Goal: Task Accomplishment & Management: Complete application form

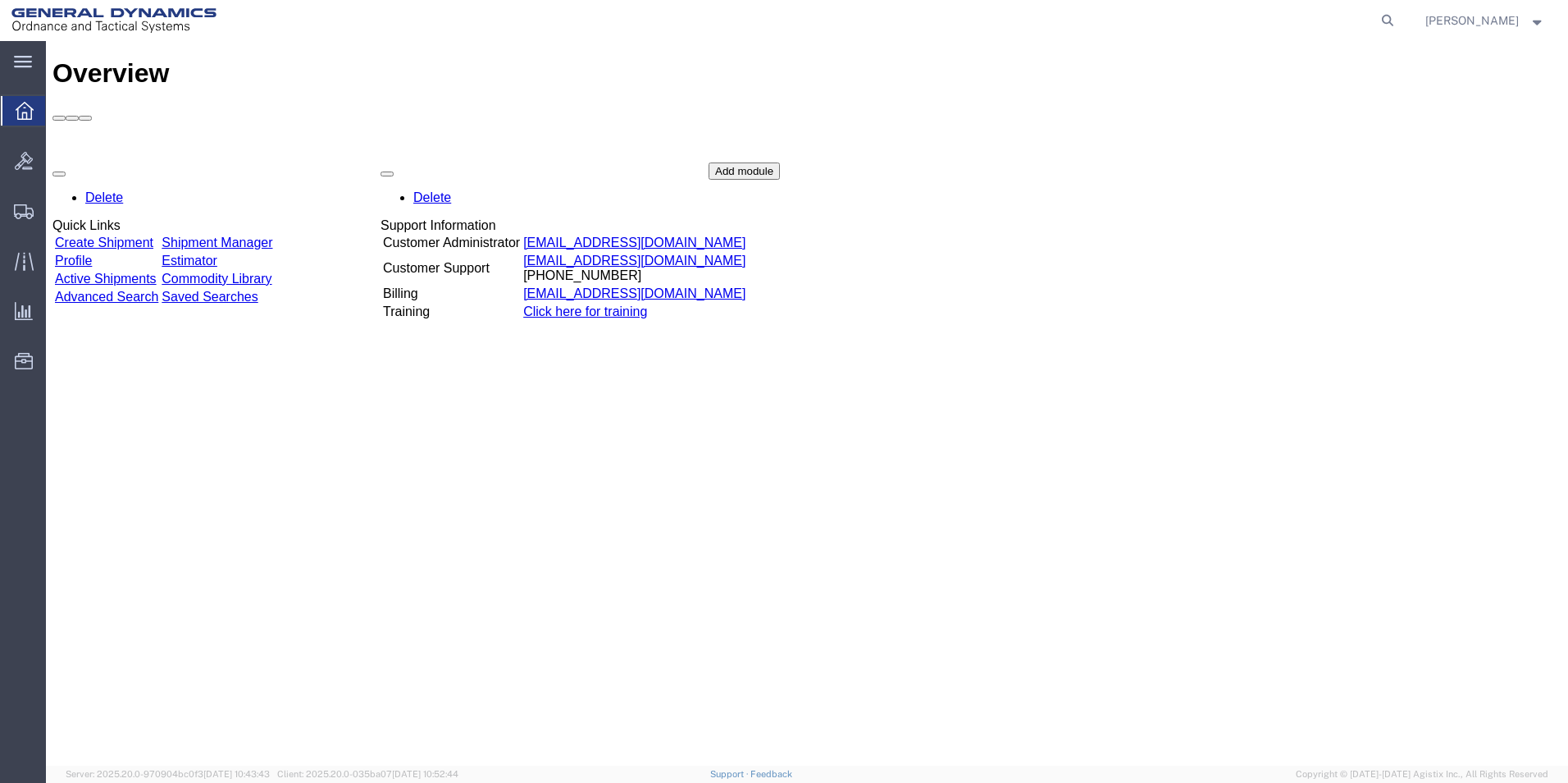
click at [148, 235] on link "Create Shipment" at bounding box center [103, 242] width 99 height 14
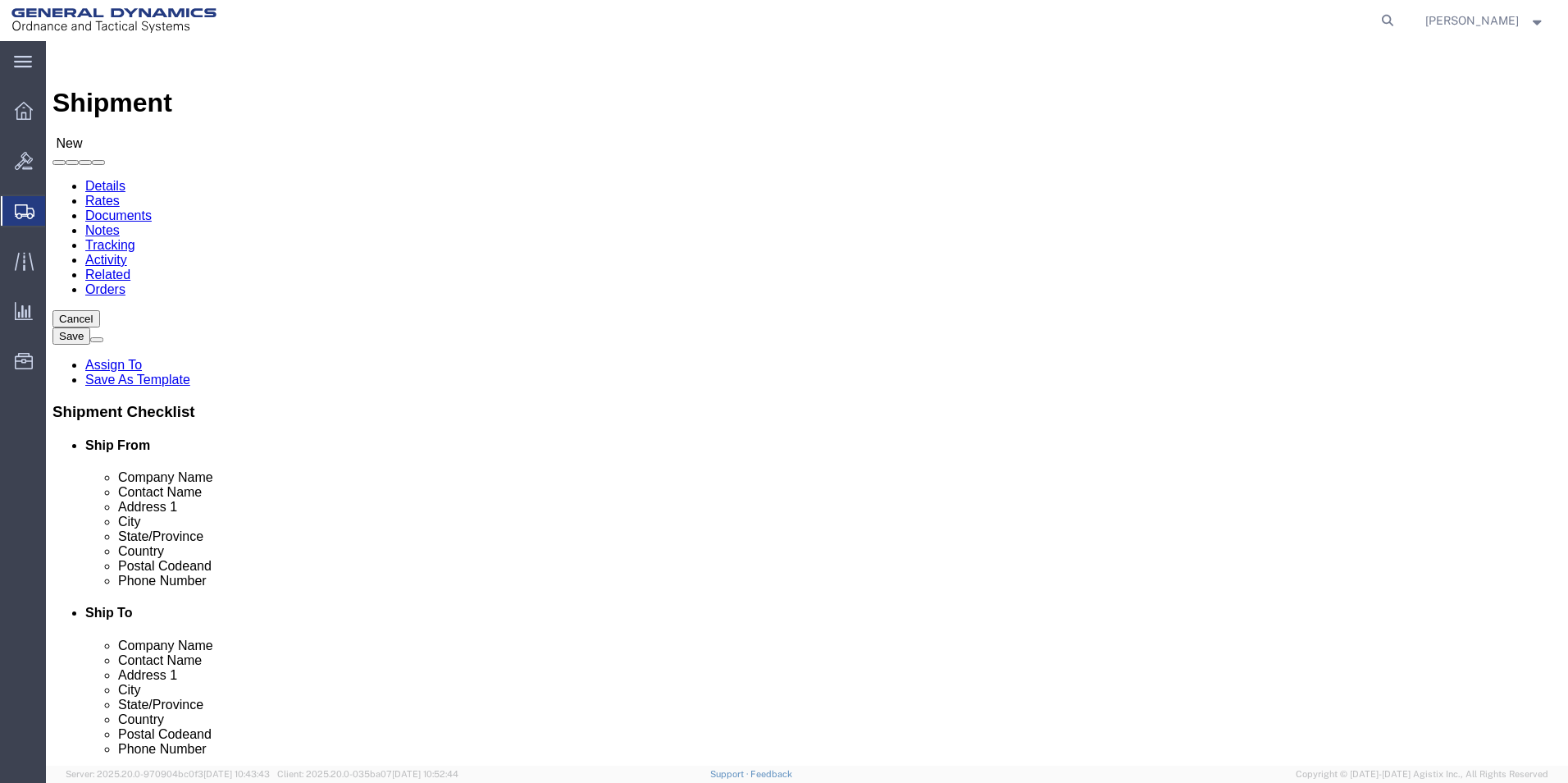
select select
click input "text"
type input "g"
click div
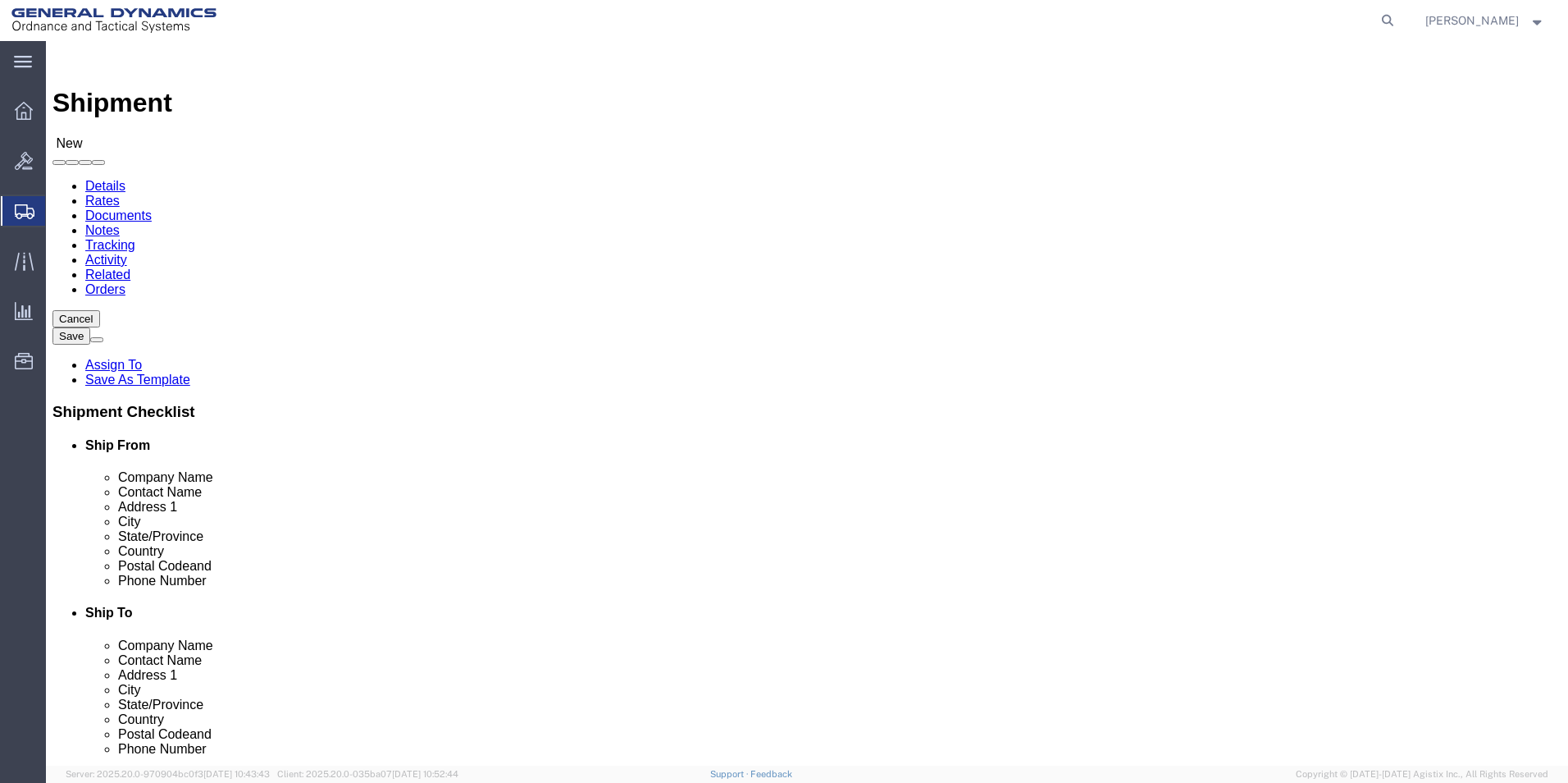
click body "Shipment New Details Rates Documents Notes Tracking Activity Related Orders Can…"
select select "318"
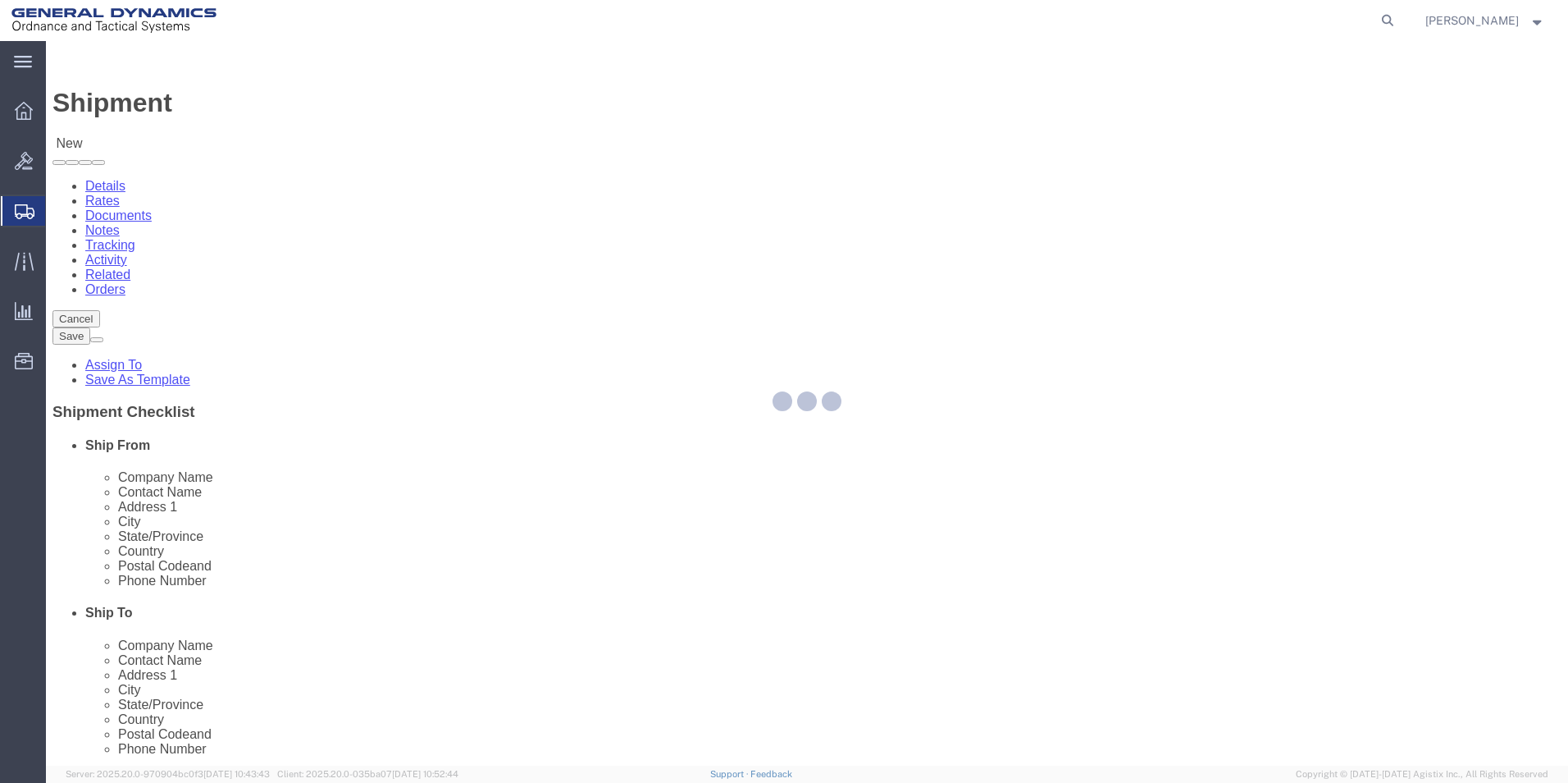
type input "ANNIALCOM0"
type input "General Dynamics - OTS"
type input "[PERSON_NAME]"
type input "[STREET_ADDRESS]"
type input "Anniston"
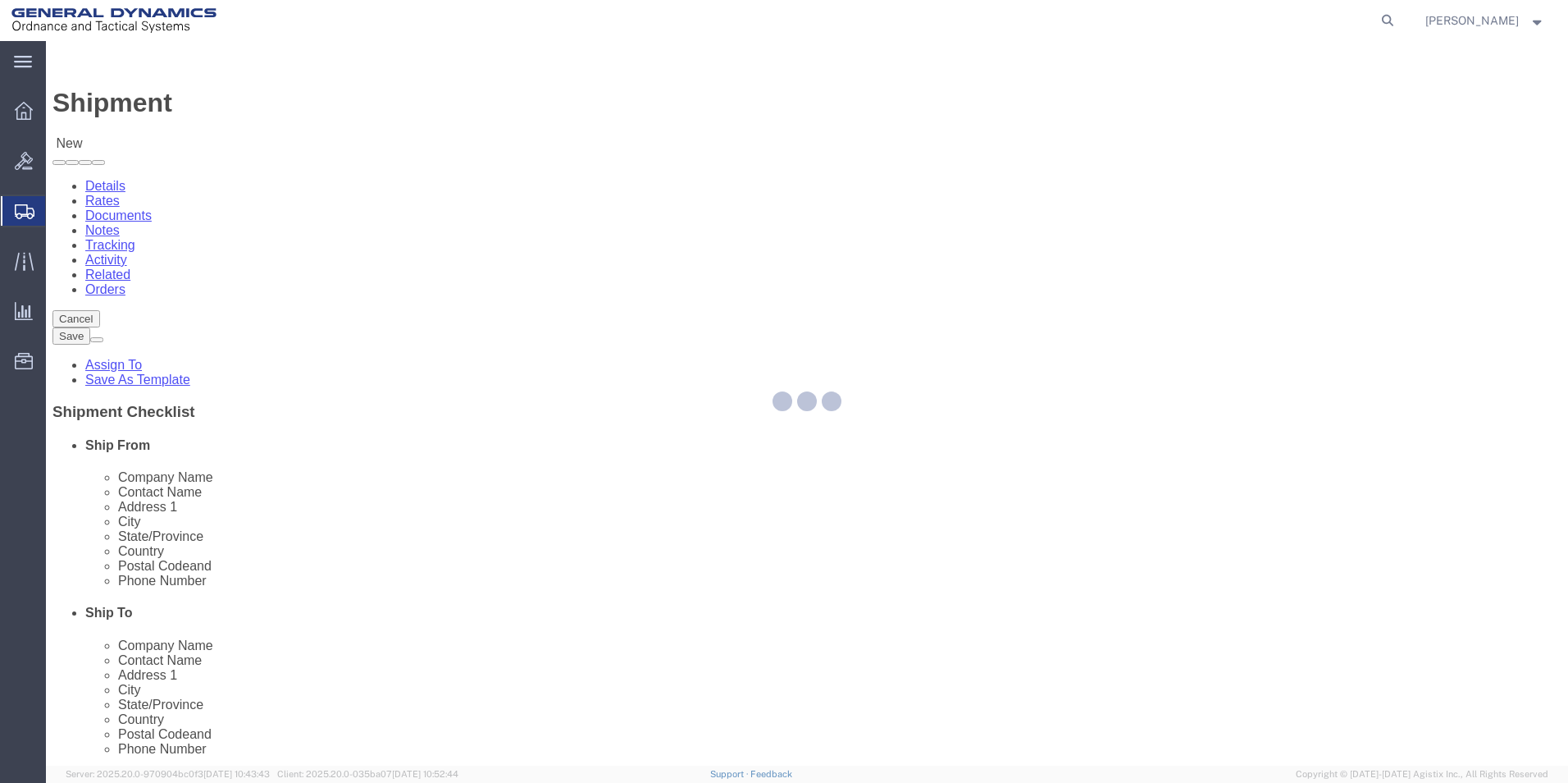
type input "36207"
type input "[PHONE_NUMBER]"
type input "[PERSON_NAME][EMAIL_ADDRESS][PERSON_NAME][DOMAIN_NAME]"
checkbox input "true"
select select "AL"
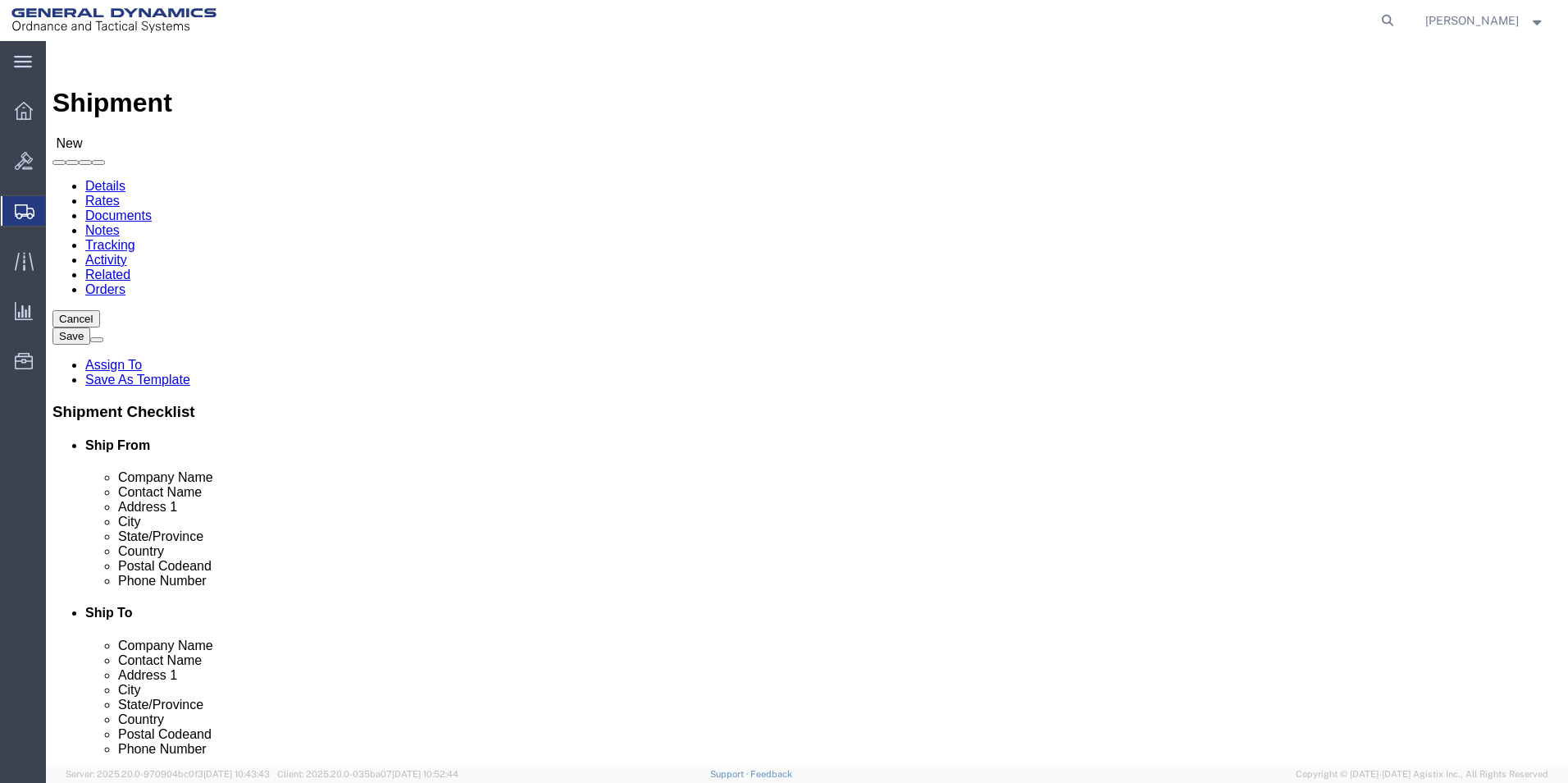
drag, startPoint x: 302, startPoint y: 338, endPoint x: 176, endPoint y: 338, distance: 126.0
click div "Contact Name [PERSON_NAME]"
type input "[PERSON_NAME]"
drag, startPoint x: 315, startPoint y: 592, endPoint x: 247, endPoint y: 589, distance: 68.1
click input "[PERSON_NAME][EMAIL_ADDRESS][PERSON_NAME][DOMAIN_NAME]"
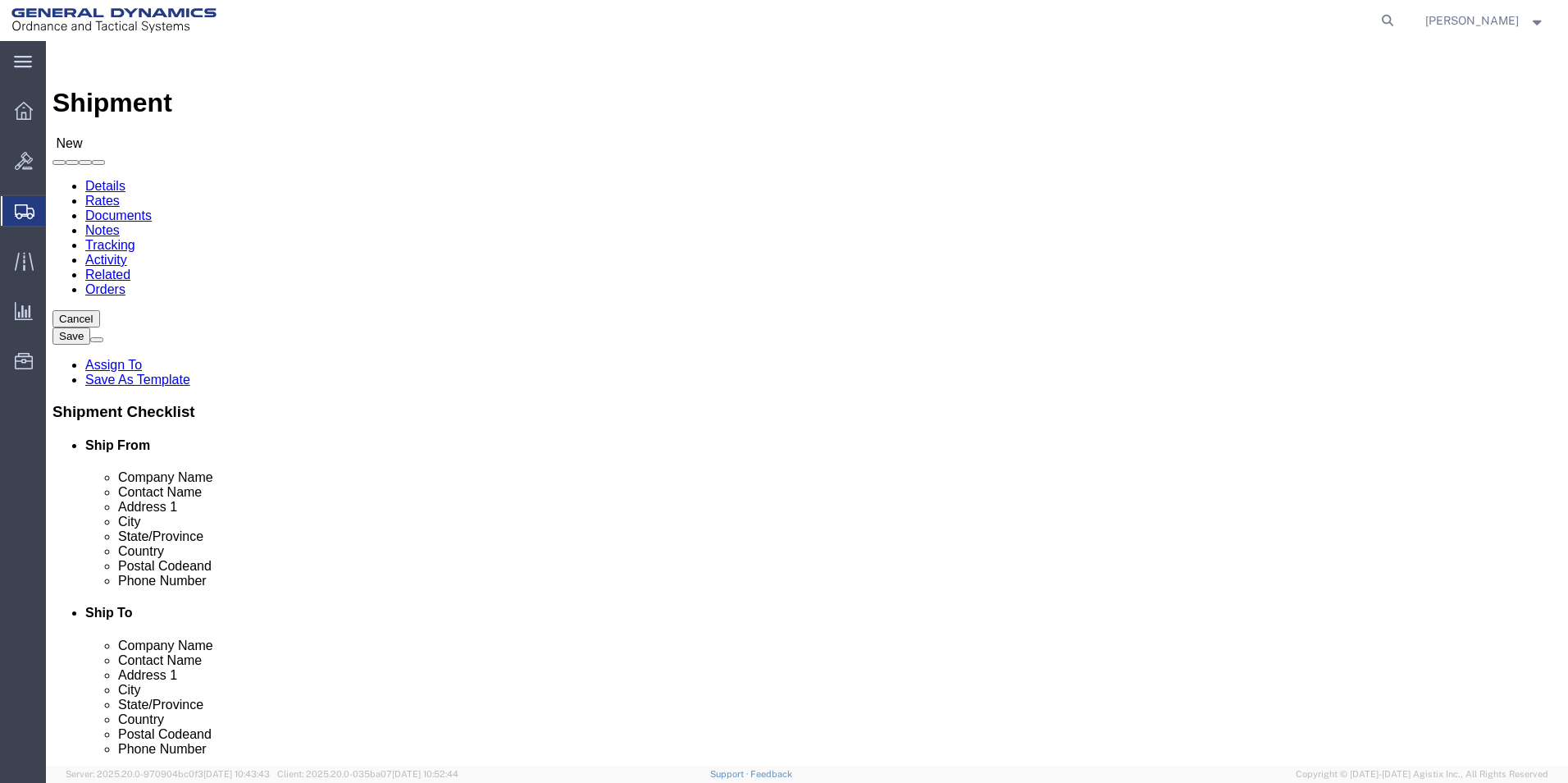
type input "[PERSON_NAME][EMAIL_ADDRESS][PERSON_NAME][DOMAIN_NAME]"
click input "text"
type input "j"
type input "JTEKT MACHINERY"
click input "text"
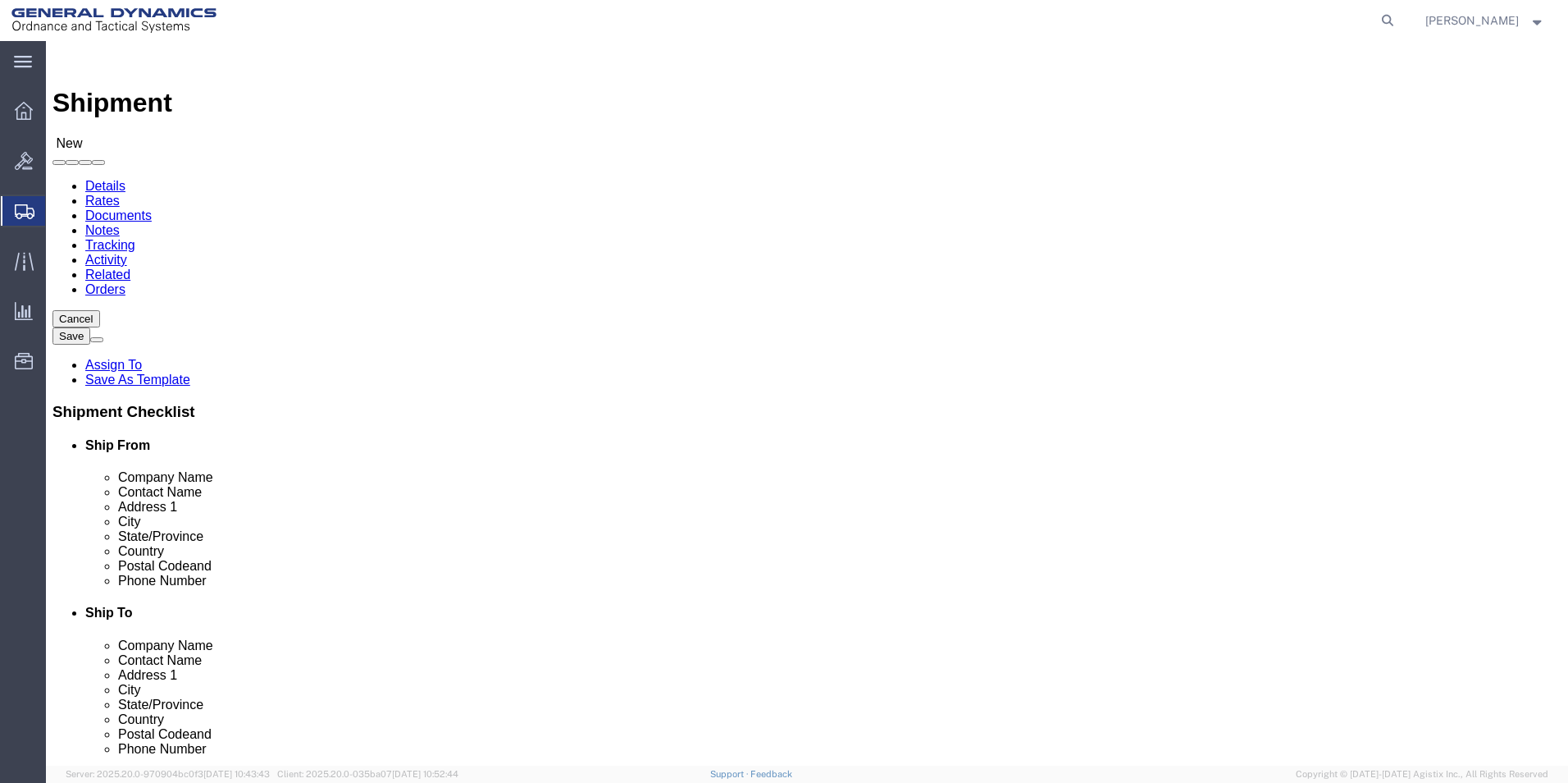
type input "[PERSON_NAME]"
click input "text"
type input "[STREET_ADDRESS]"
select select
click input "text"
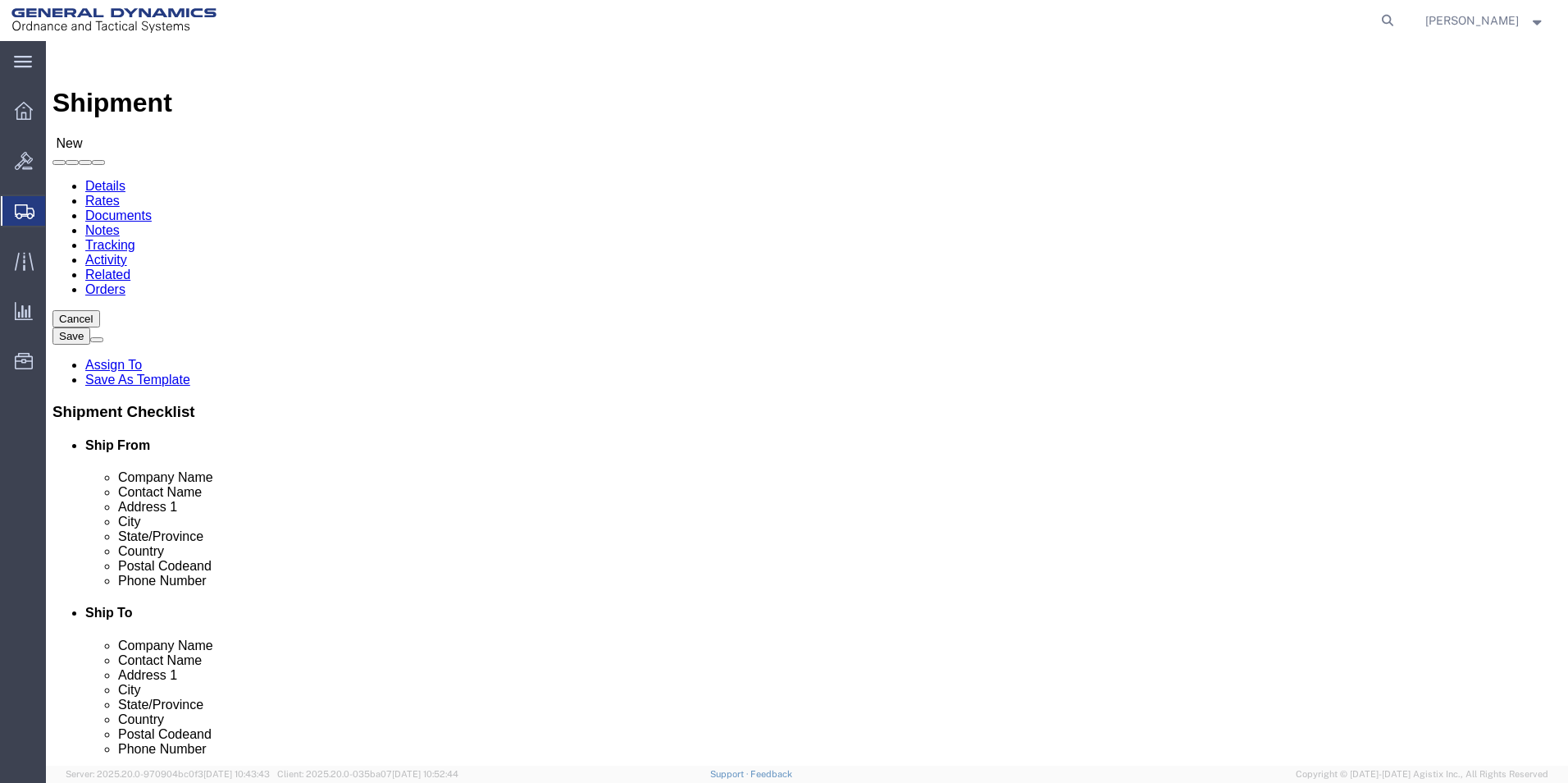
type input "[GEOGRAPHIC_DATA]"
select select
select select "IL"
click input "Postal Code"
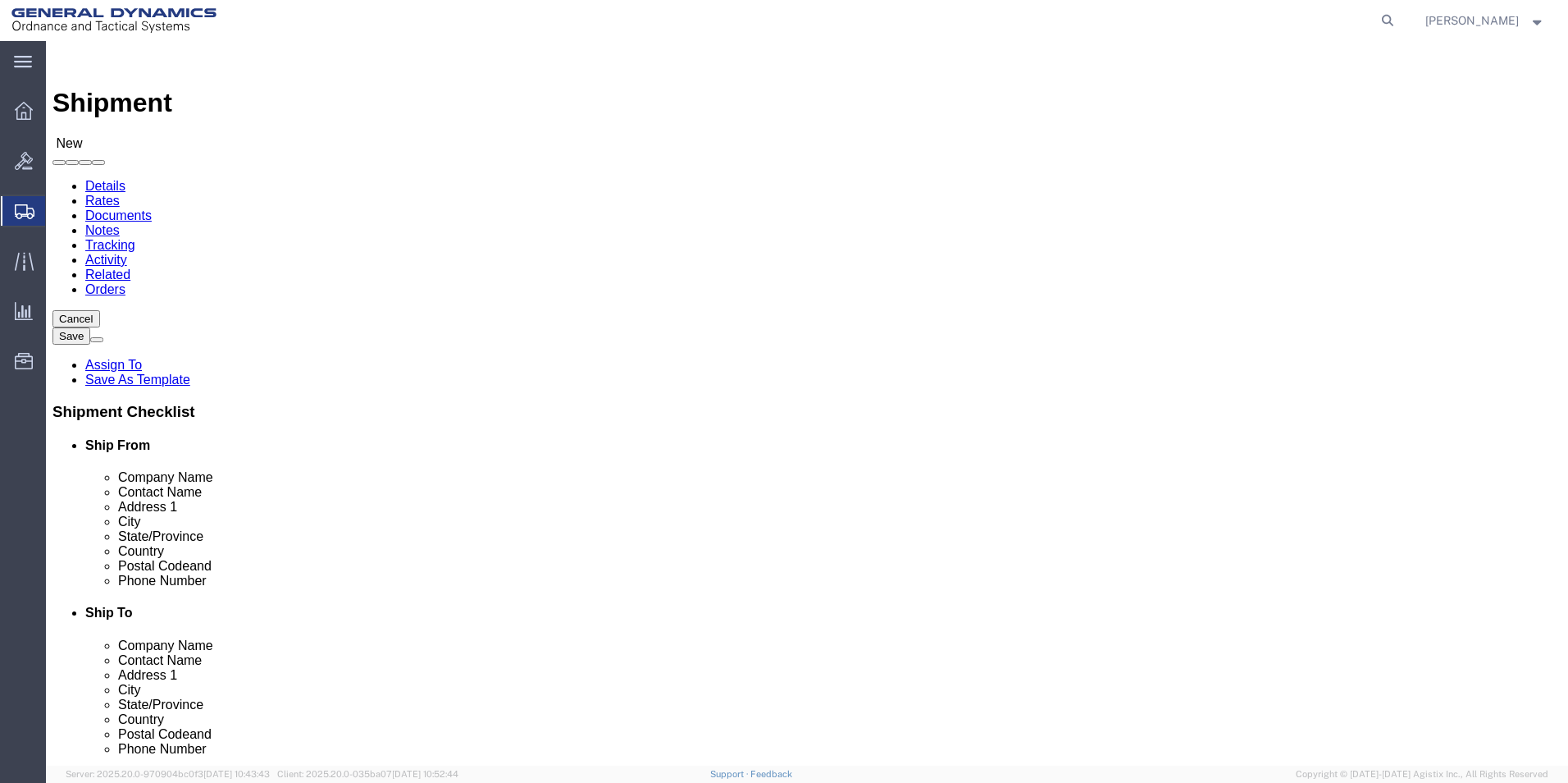
type input "60004"
select select
click input "text"
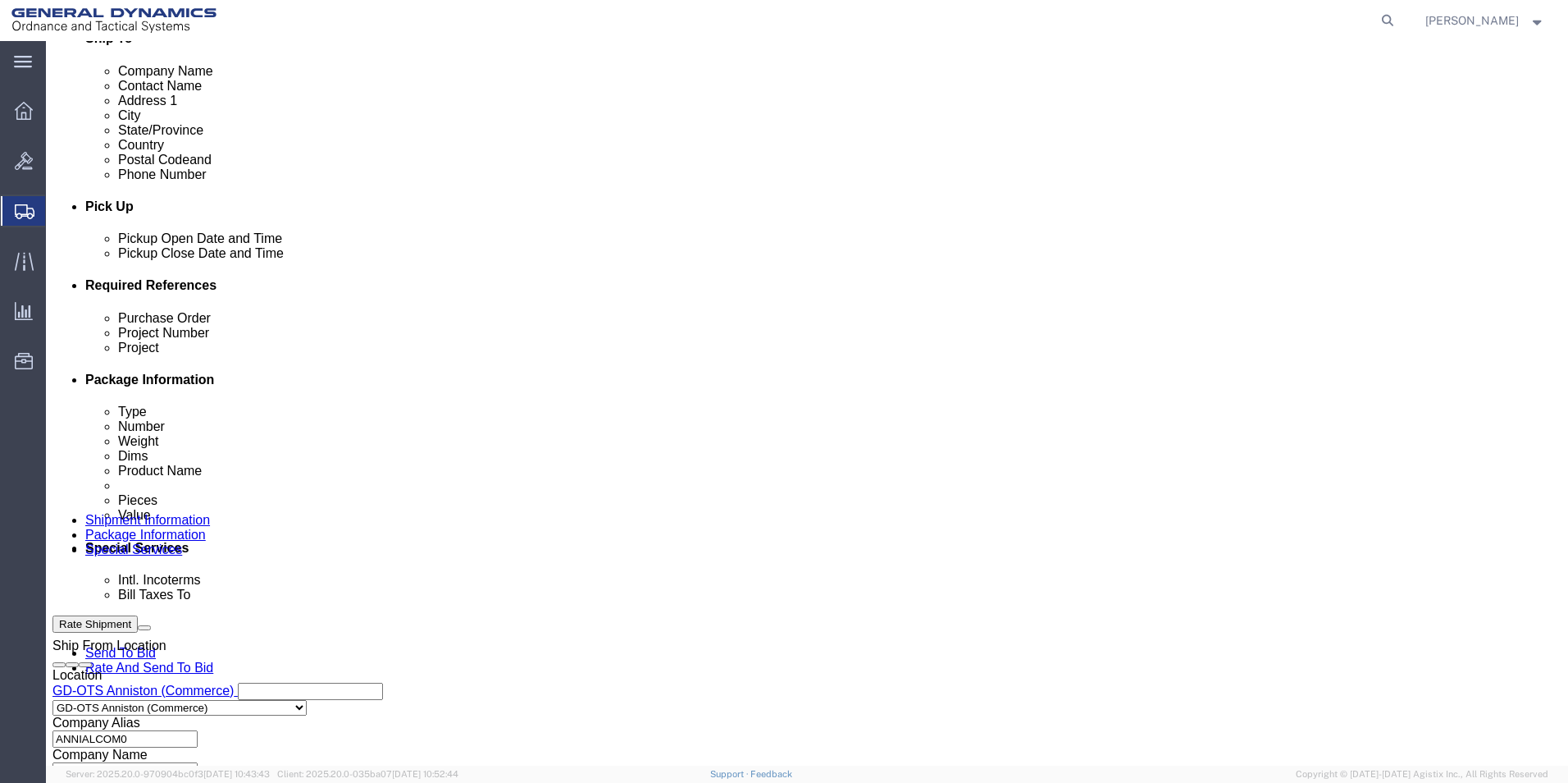
scroll to position [657, 0]
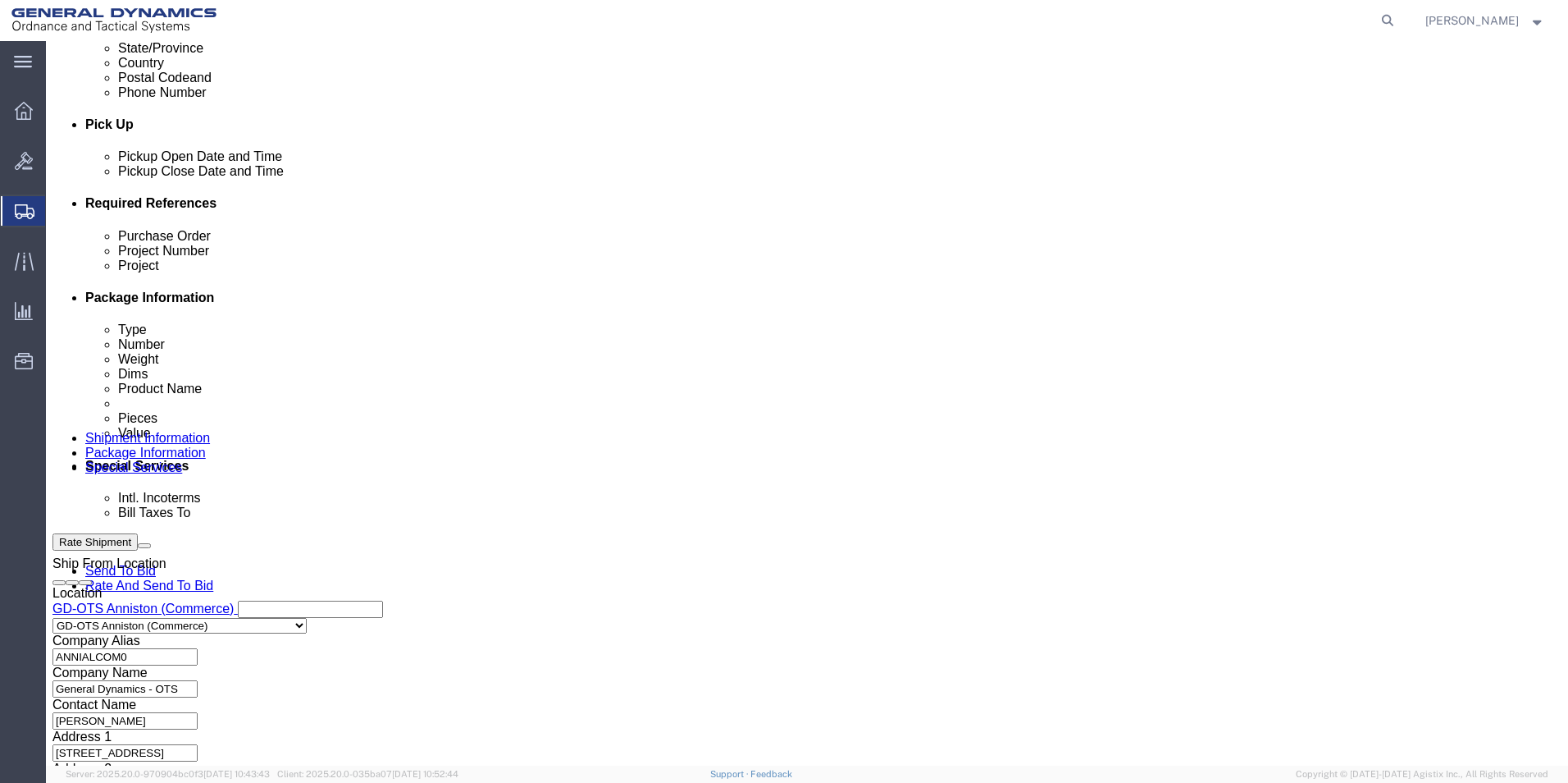
type input "2568351660"
click input "text"
type input "S"
type input "G"
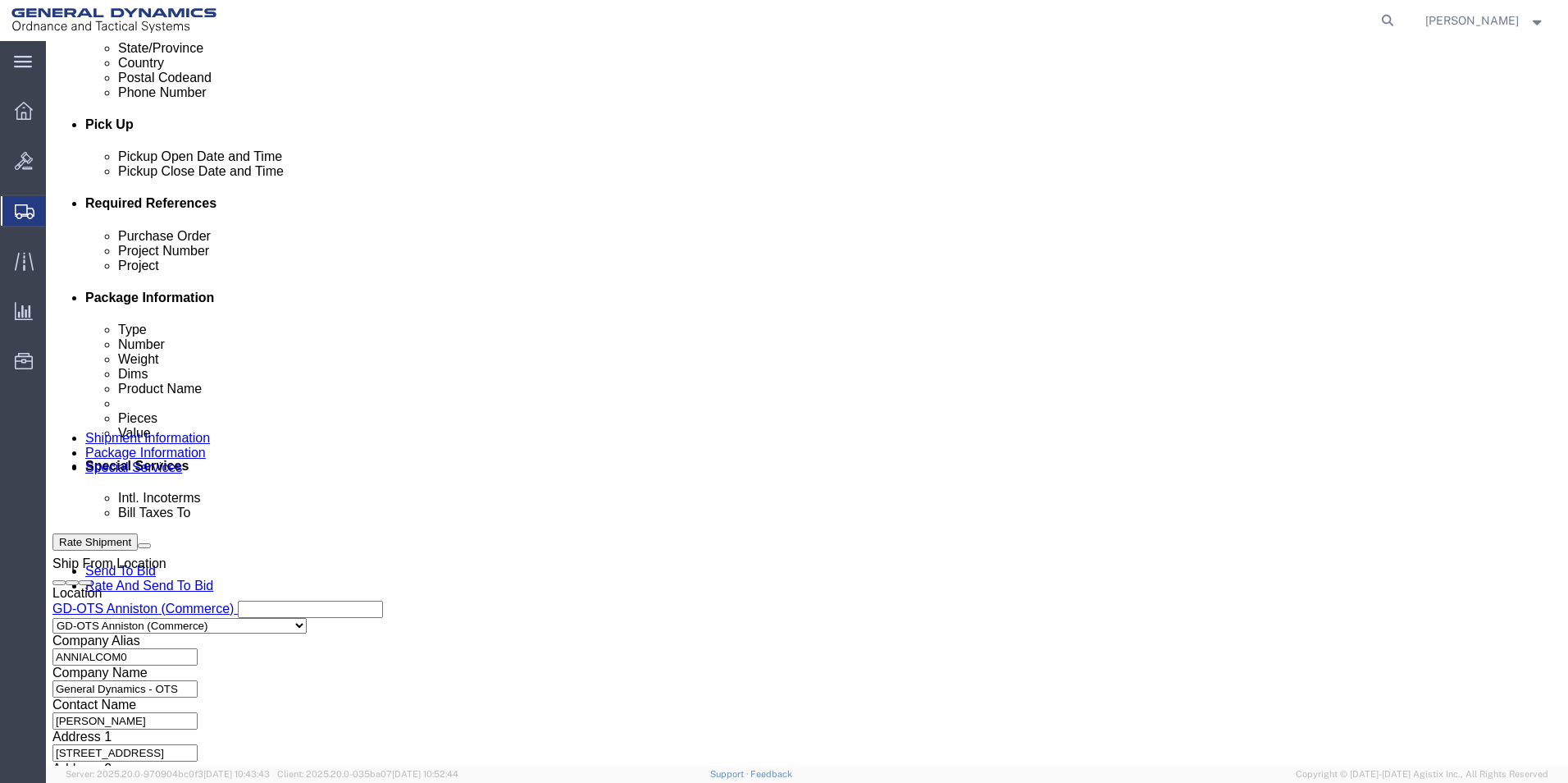
drag, startPoint x: 355, startPoint y: 353, endPoint x: 95, endPoint y: 357, distance: 260.0
click div "Purchase Order [PERSON_NAME] GLAD SO 395633/ RMA 26385"
type input "[PERSON_NAME] SO 395633/ RMA 26385"
click input "text"
paste input "[PERSON_NAME] SO 395633/ RMA 26385"
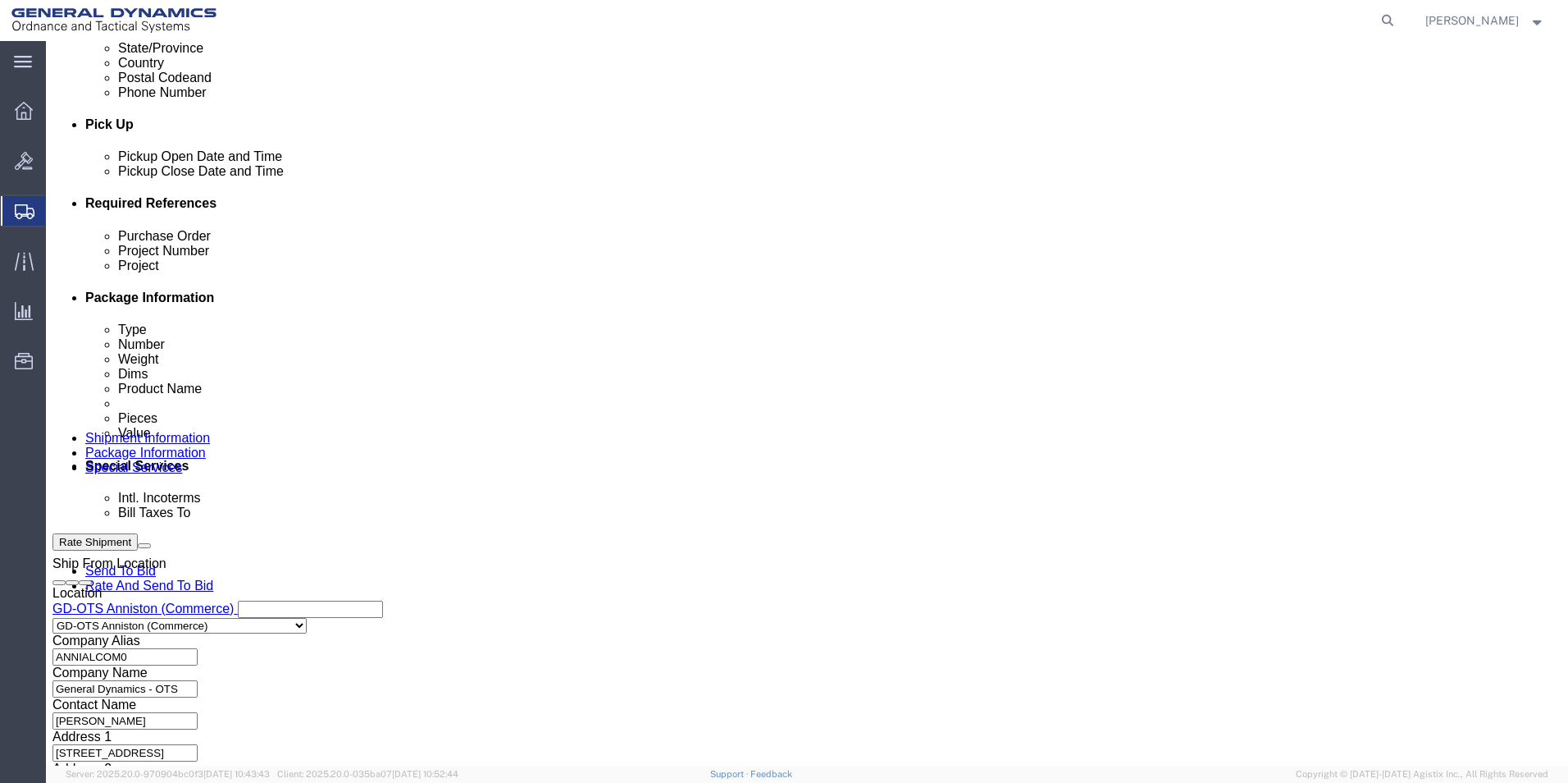
scroll to position [0, 45]
type input "[PERSON_NAME] SO 395633/ RMA 26385"
click input "text"
paste input "[PERSON_NAME] SO 395633/ RMA 26385"
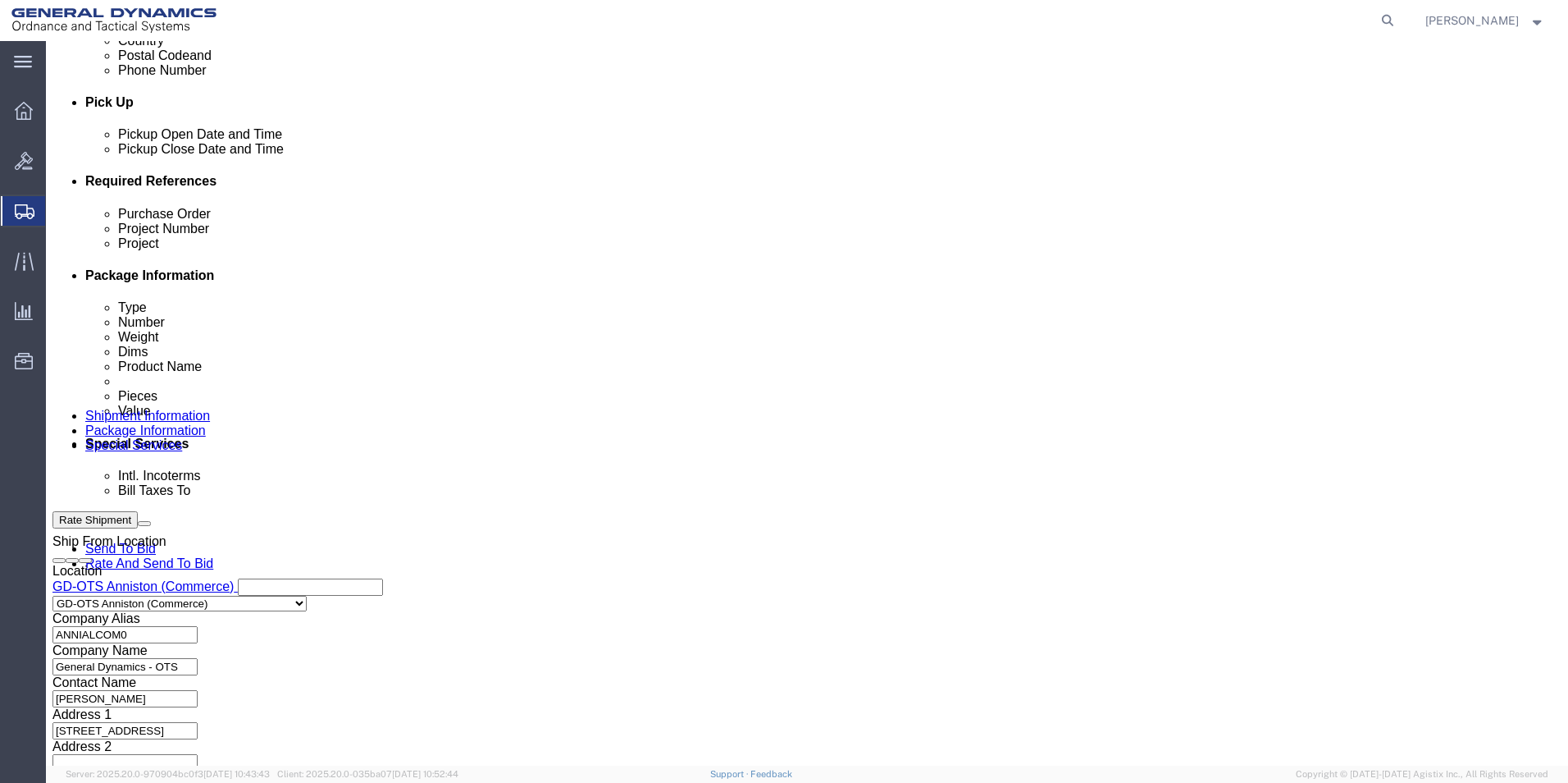
scroll to position [684, 0]
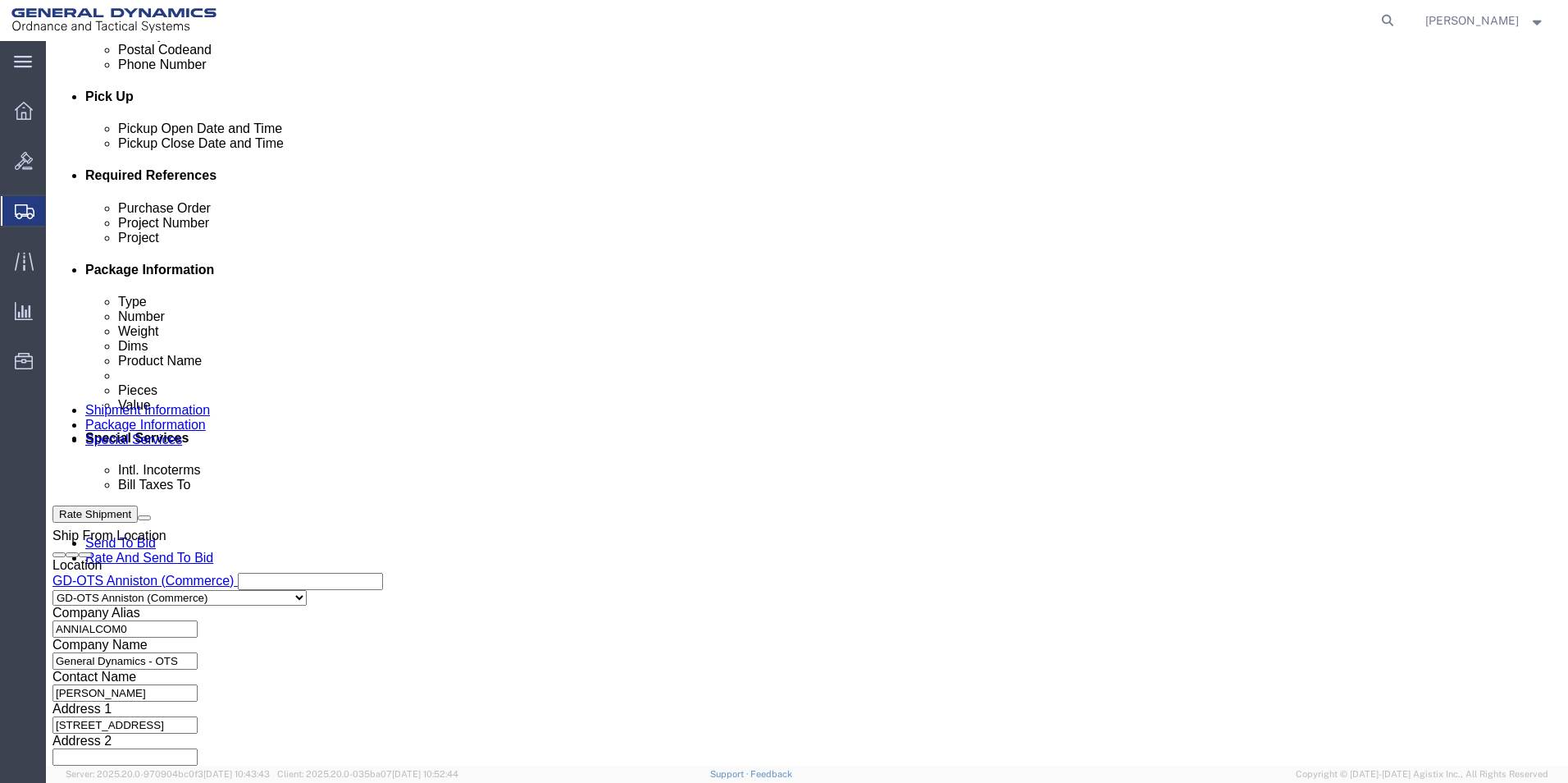
type input "[PERSON_NAME] SO 395633/ RMA 26385"
click button "Continue"
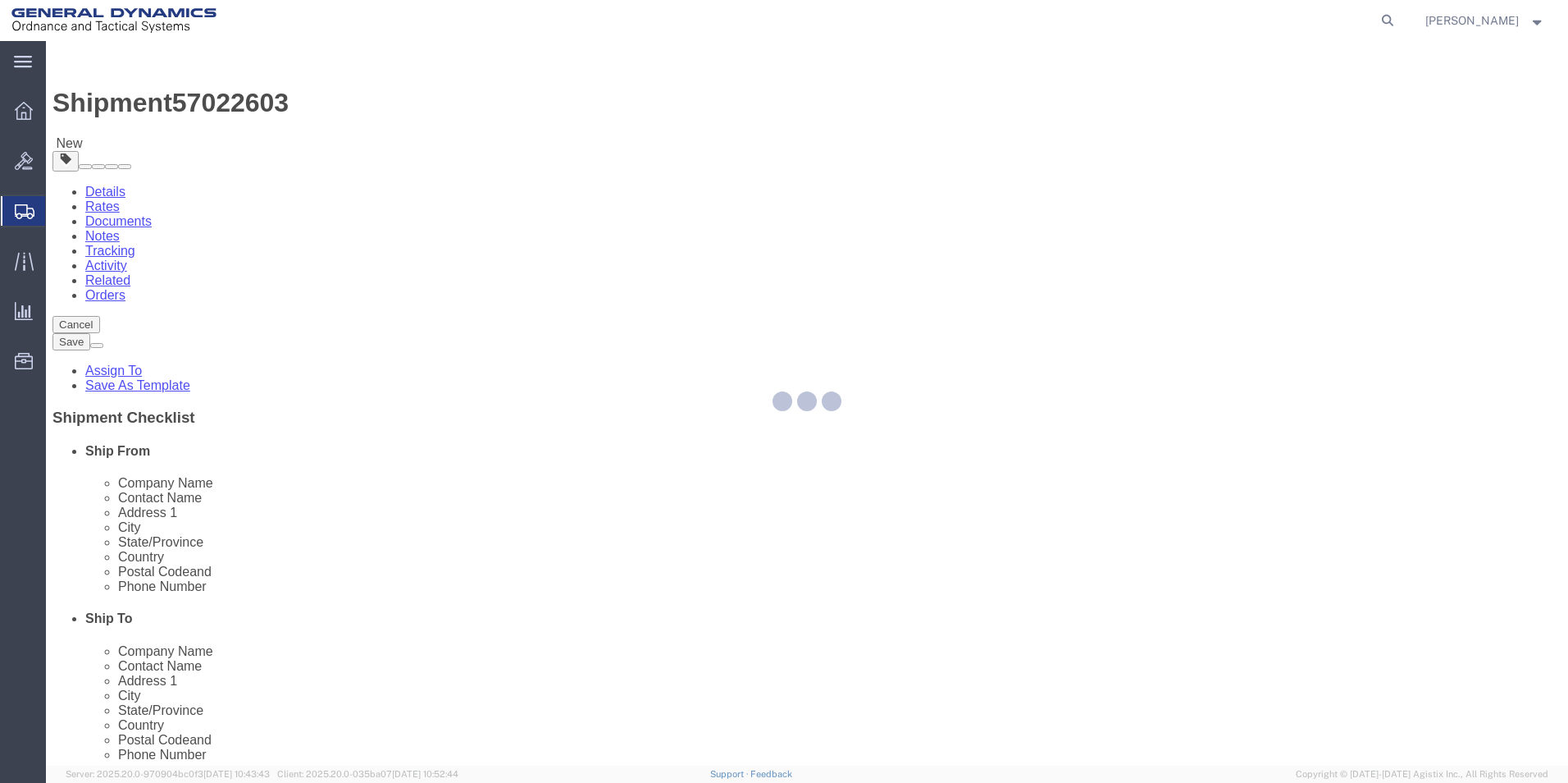
select select "CBOX"
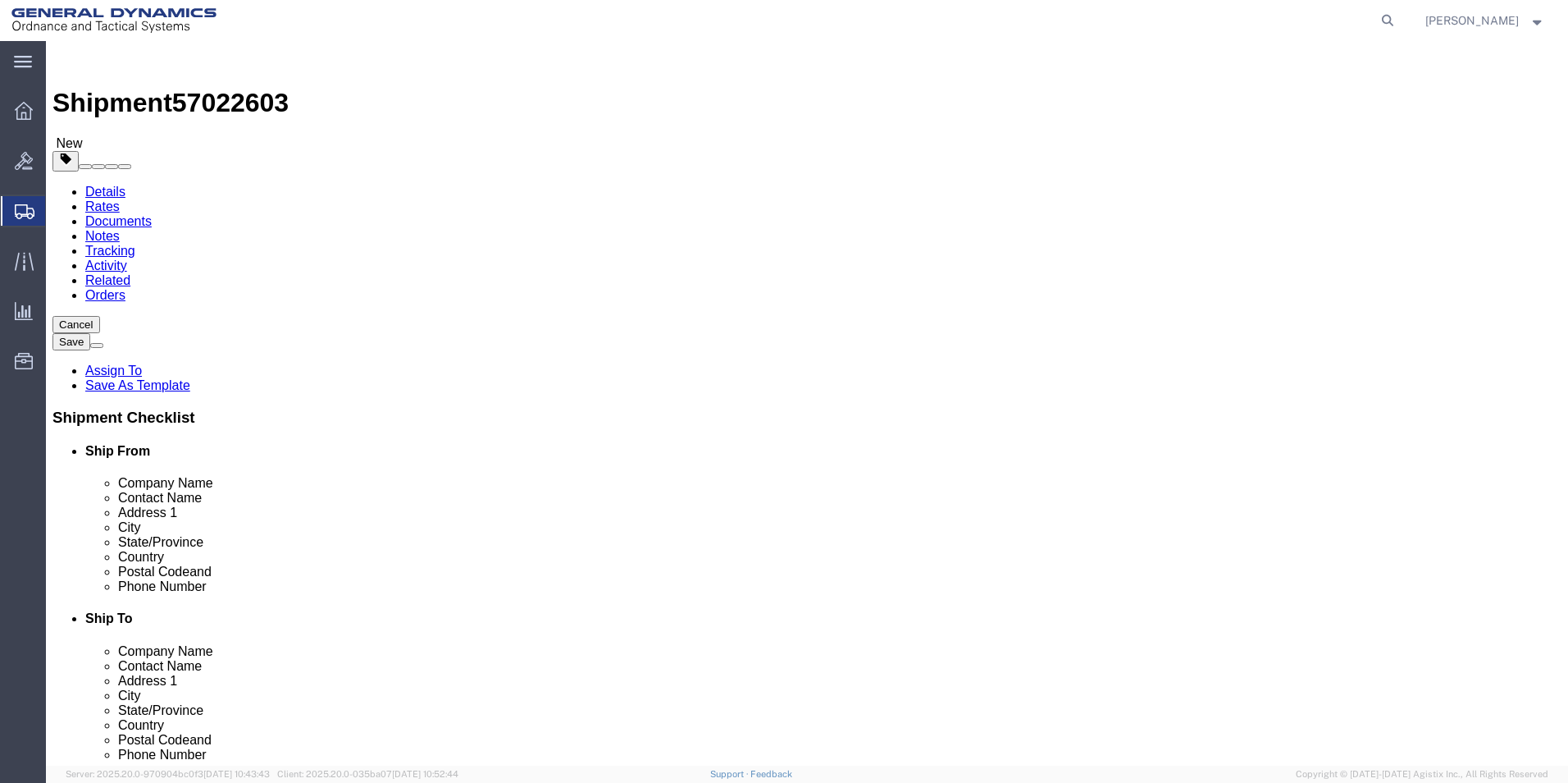
click input "text"
type input "21"
type input "27"
click input "0.00"
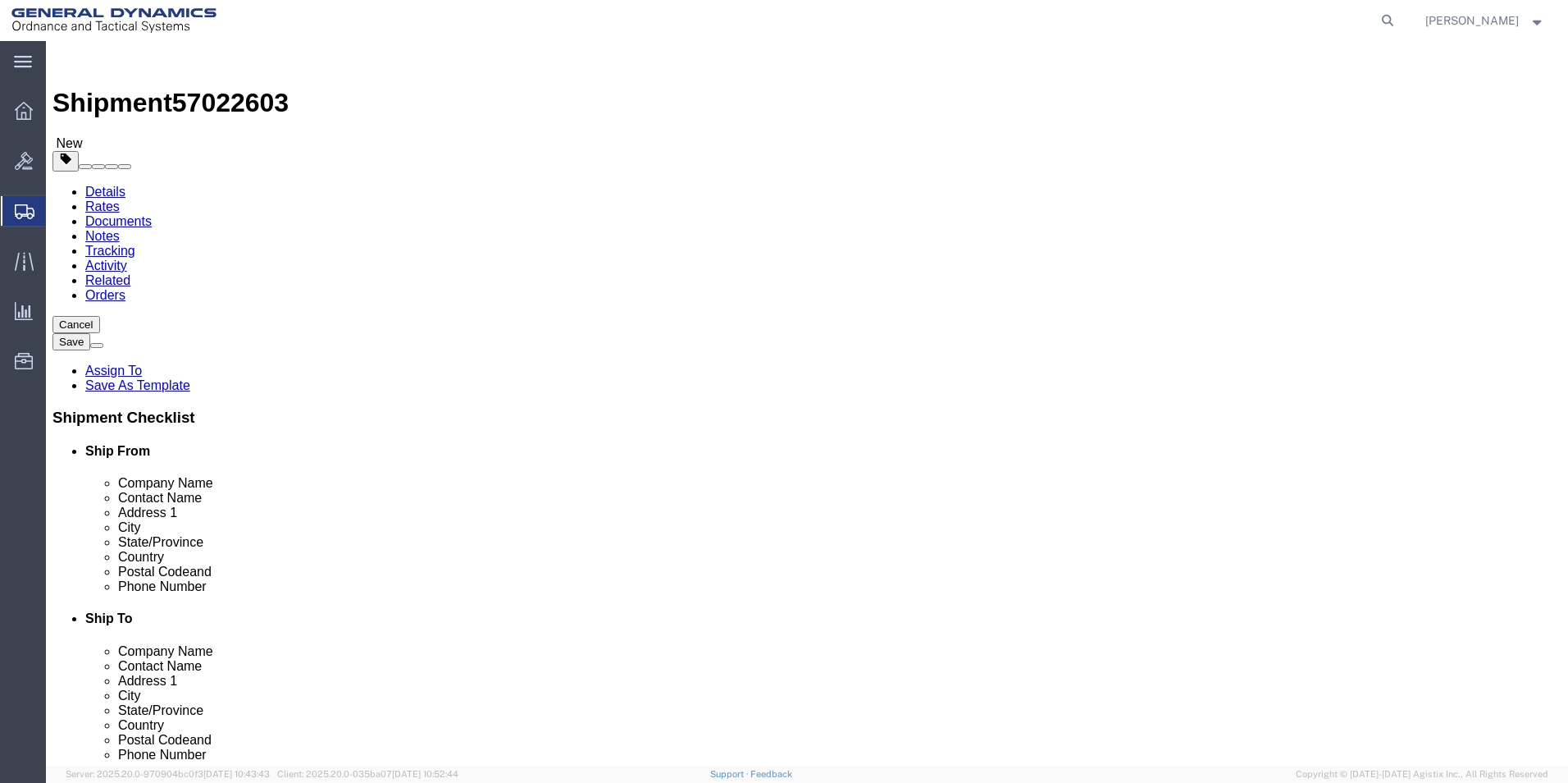
type input "50.00"
click link "Add Content"
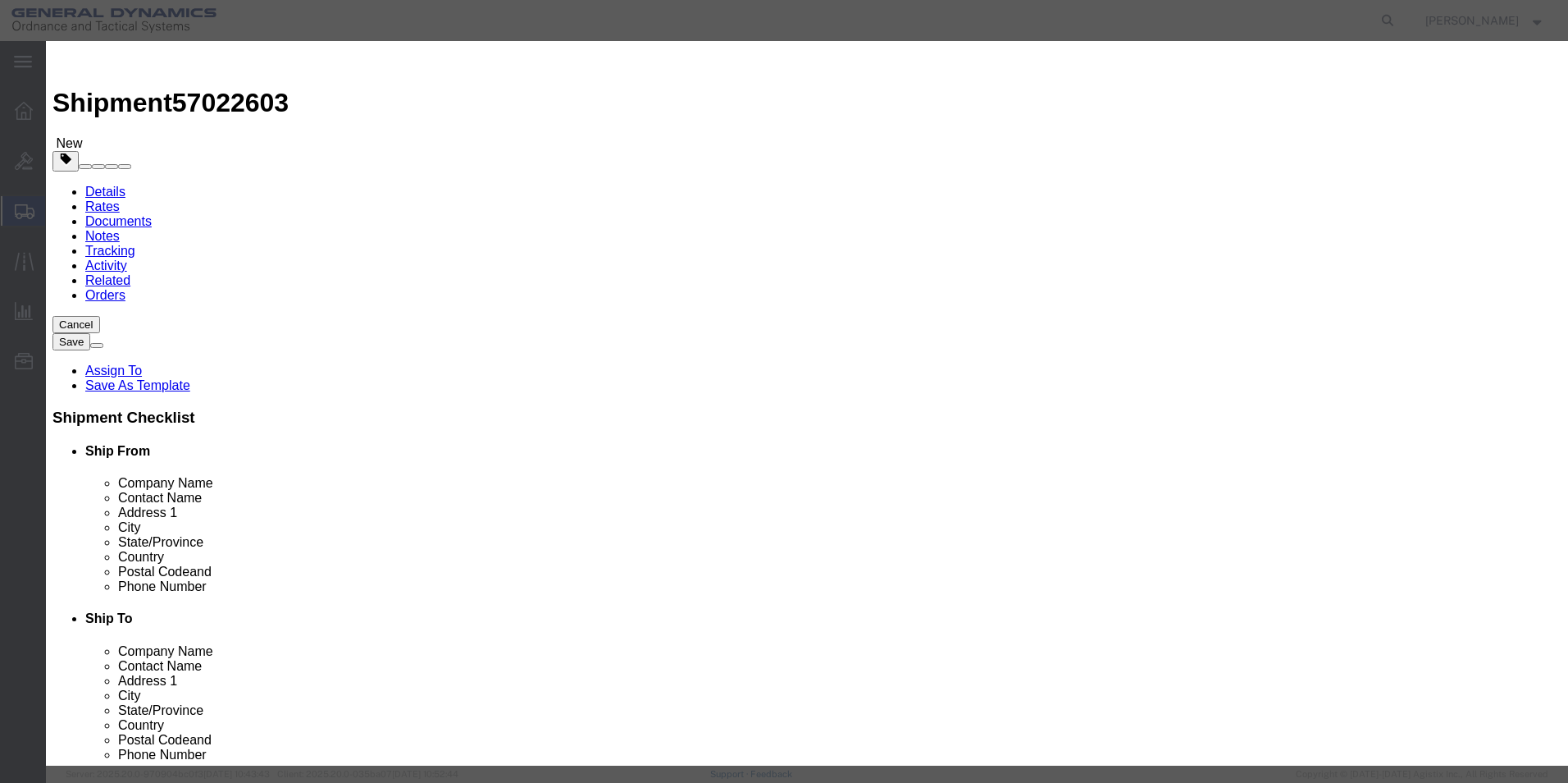
click input "text"
type input "JTEKT MACHINERY"
click input "0"
type input "1"
click input "text"
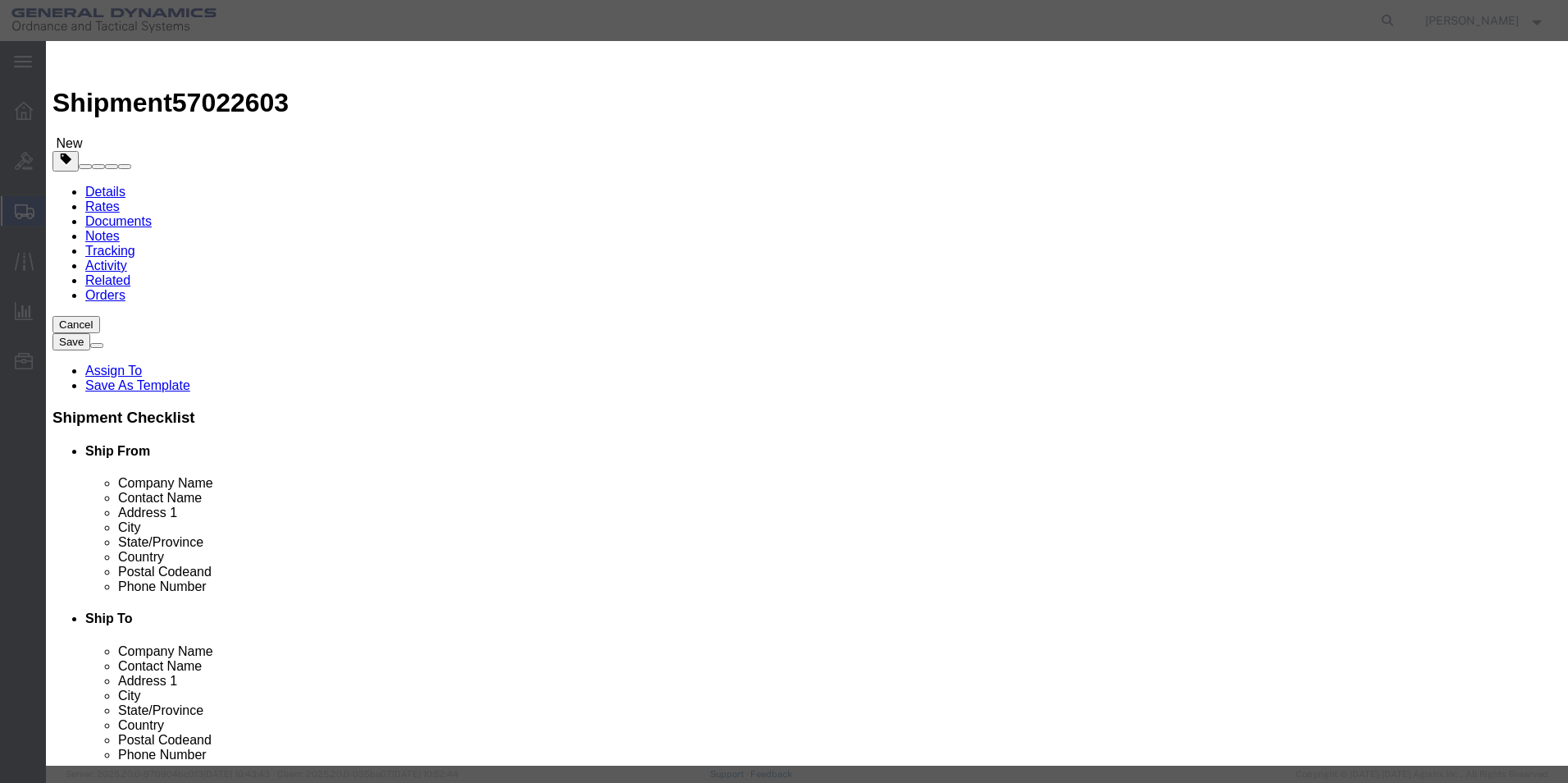
type input "1"
click div "Save & Add Another Save & Close Close"
click button "Save & Close"
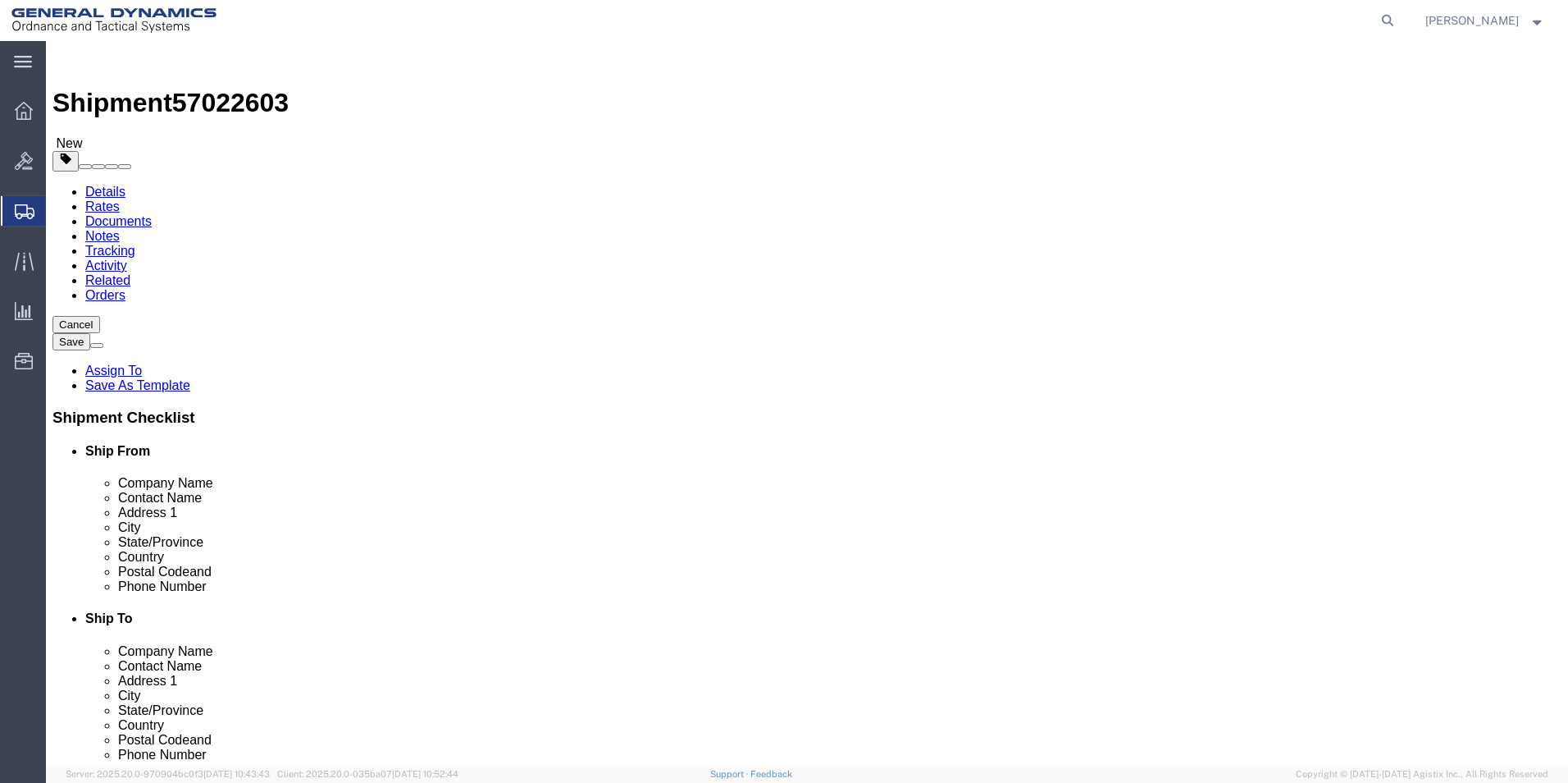
click button "Continue"
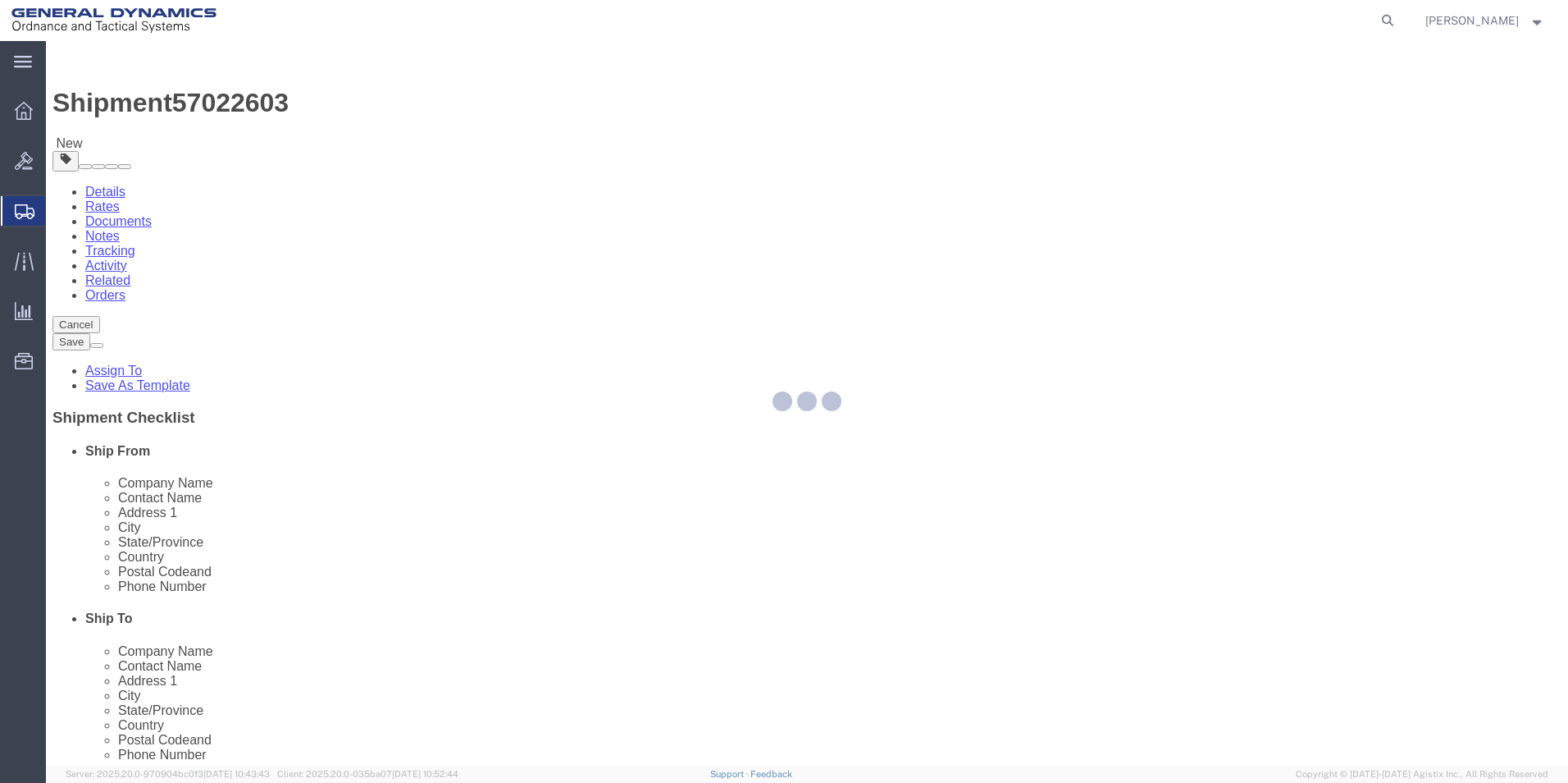
select select
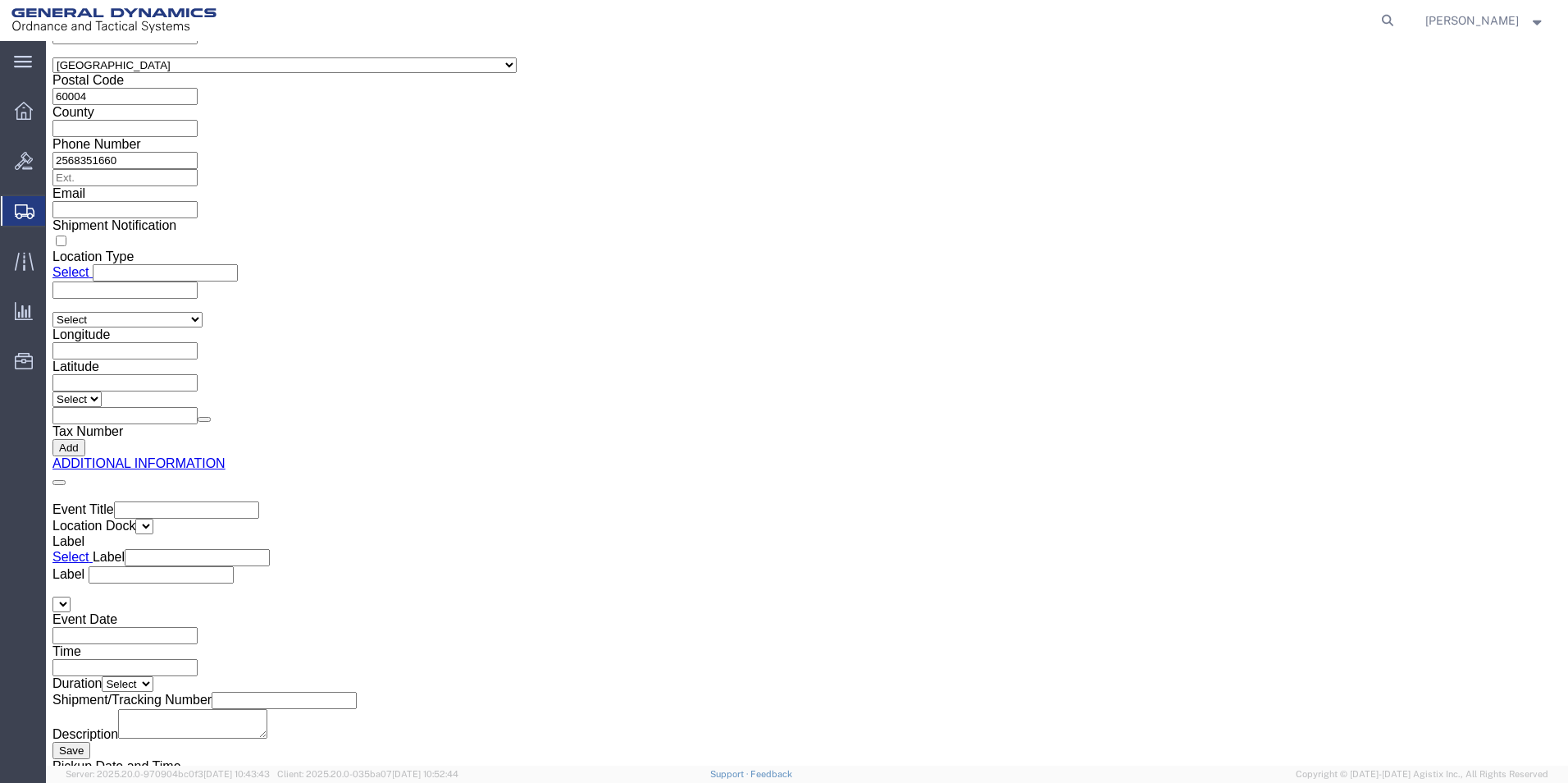
scroll to position [2500, 0]
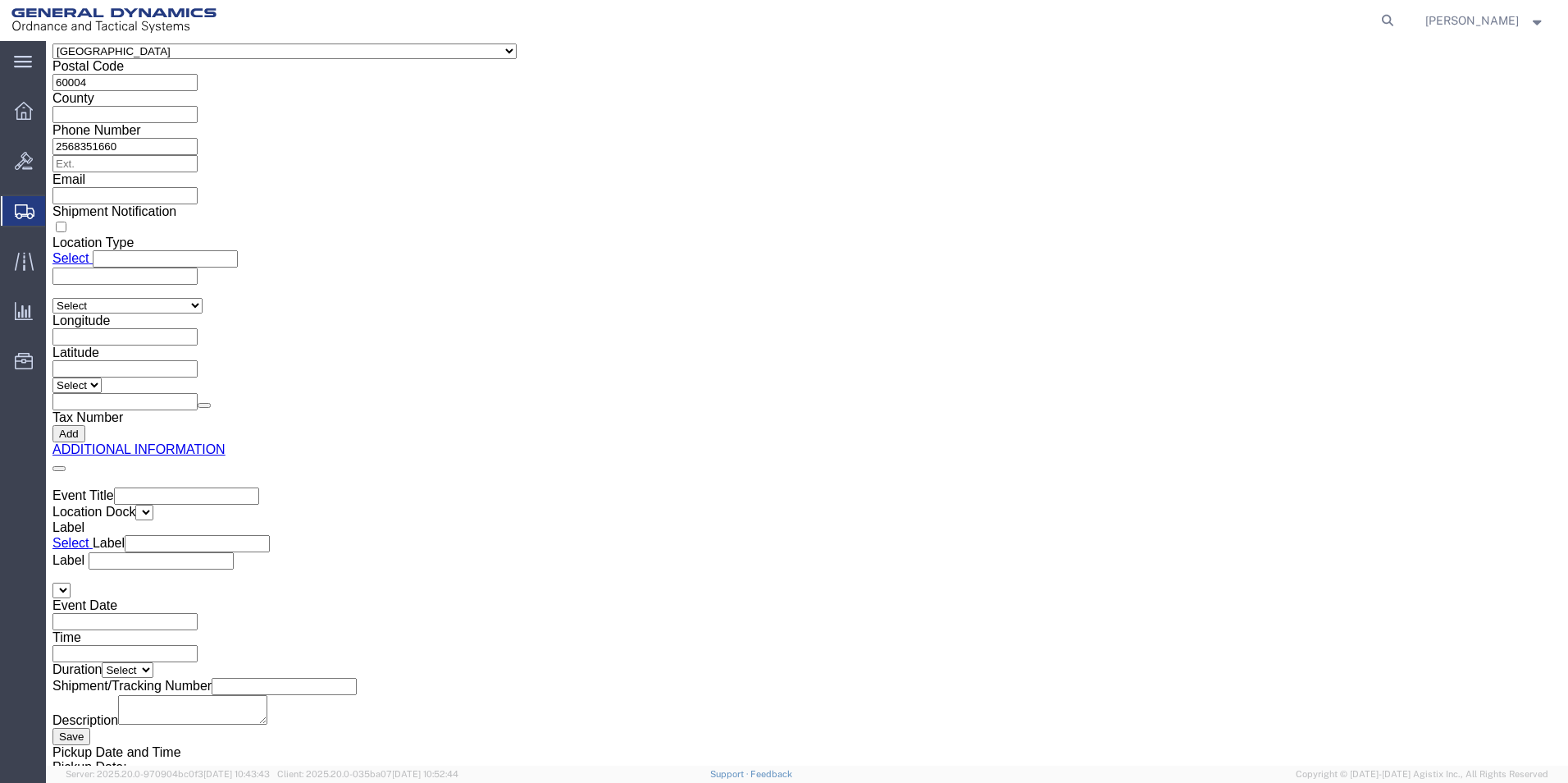
click button "Rate Shipment"
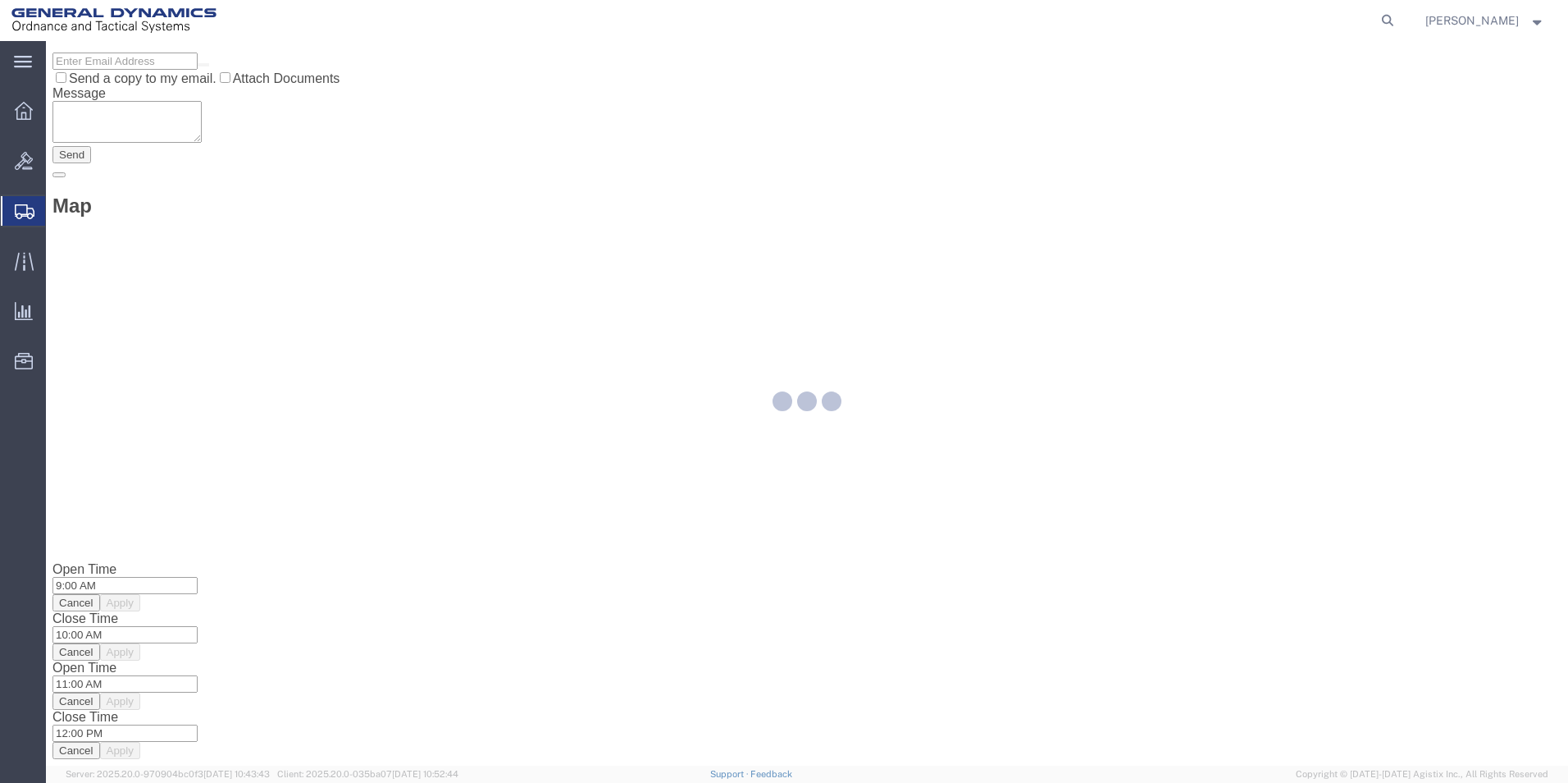
scroll to position [0, 0]
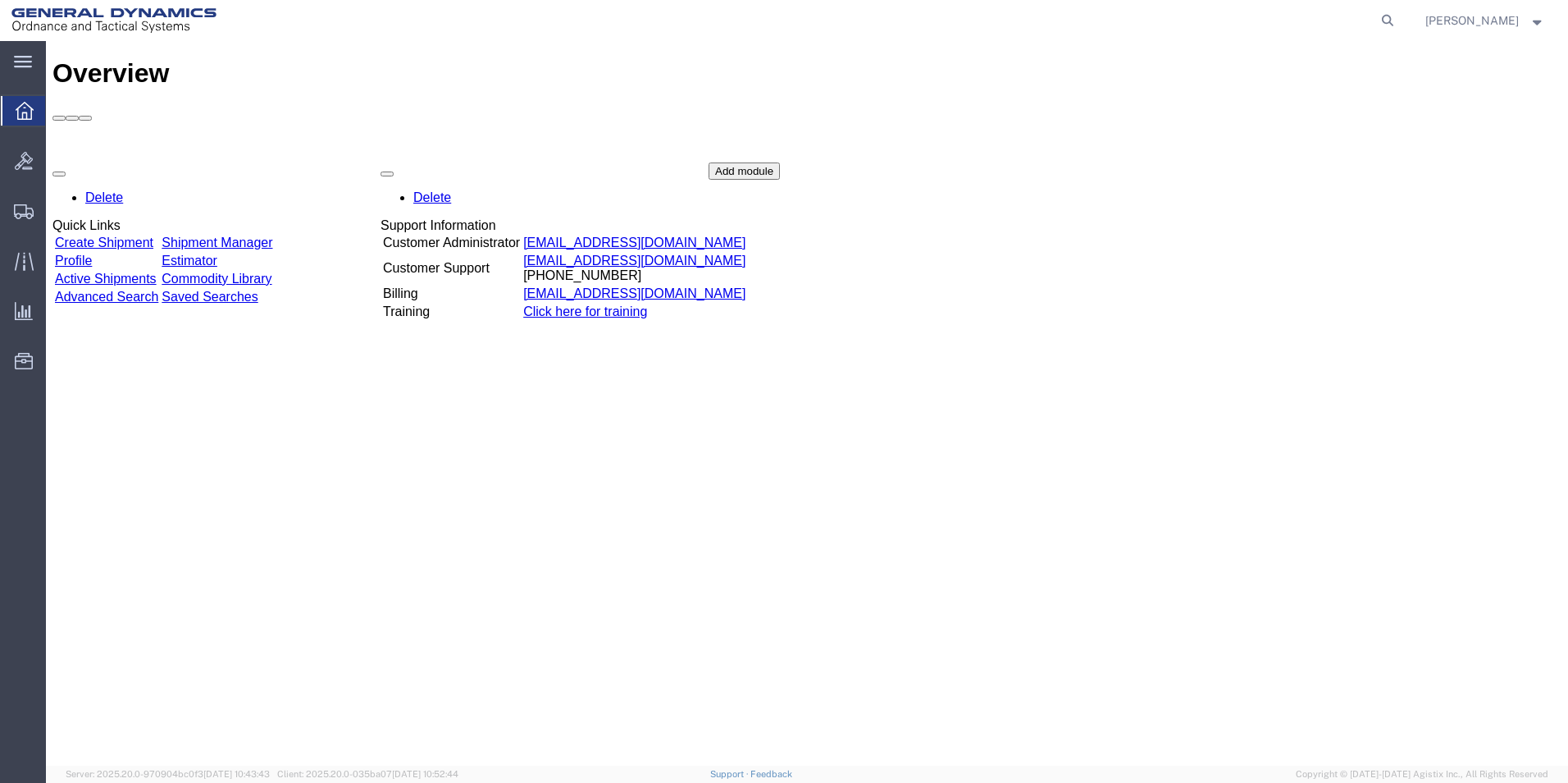
click at [107, 235] on link "Create Shipment" at bounding box center [103, 242] width 99 height 14
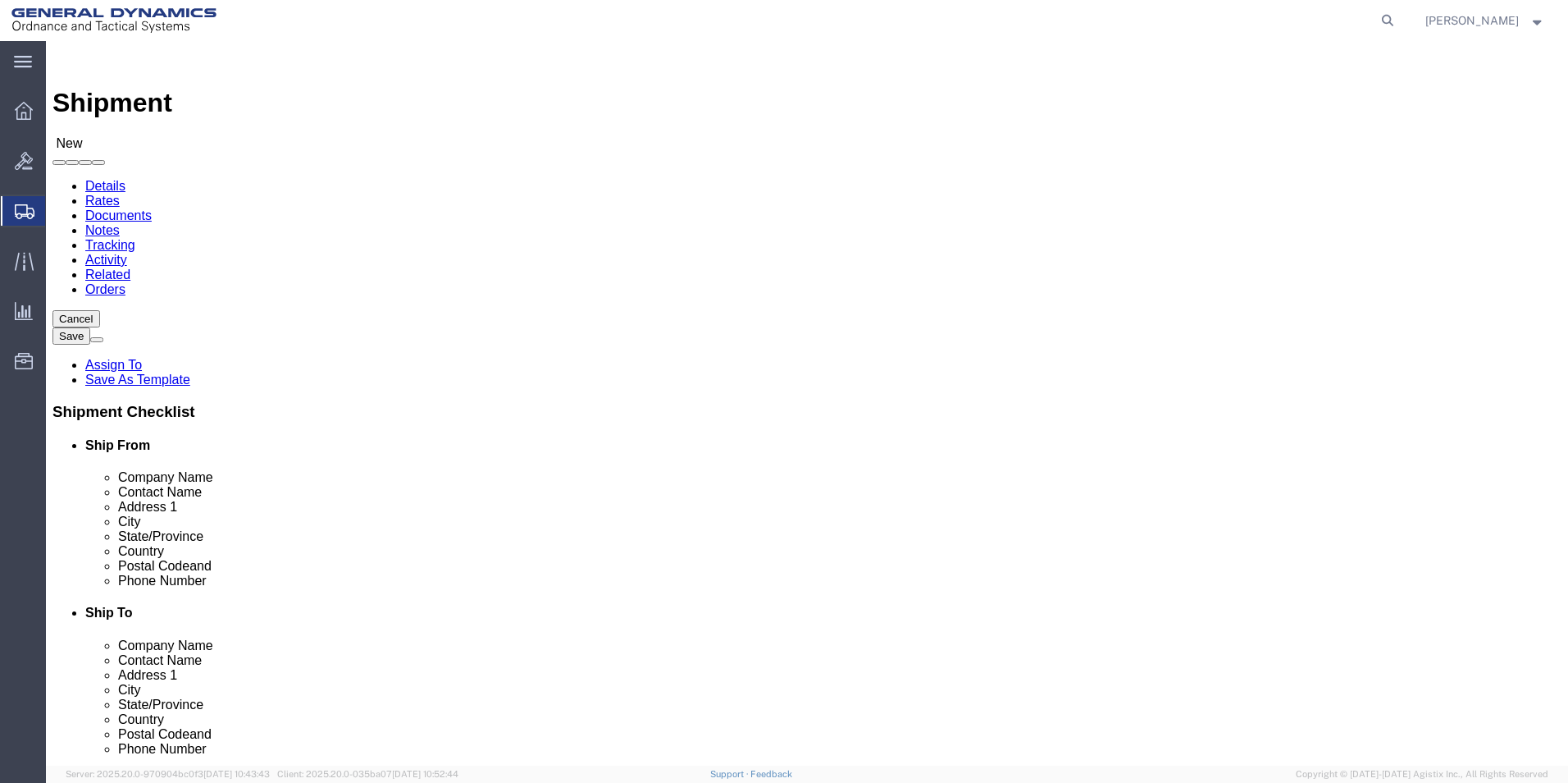
select select
select select "318"
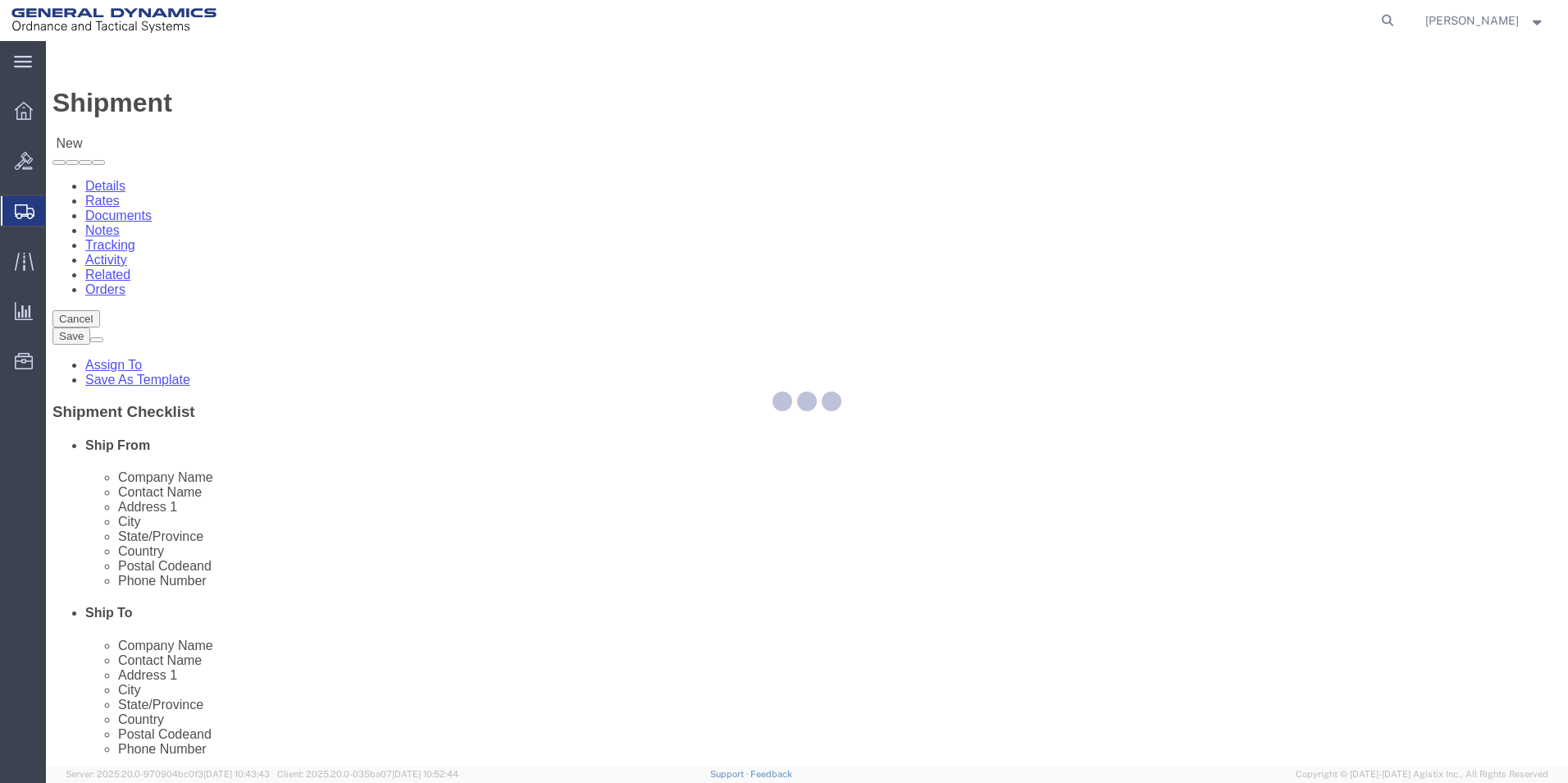
type input "ANNIALCOM0"
type input "General Dynamics - OTS"
type input "[PERSON_NAME]"
type input "[STREET_ADDRESS]"
type input "Anniston"
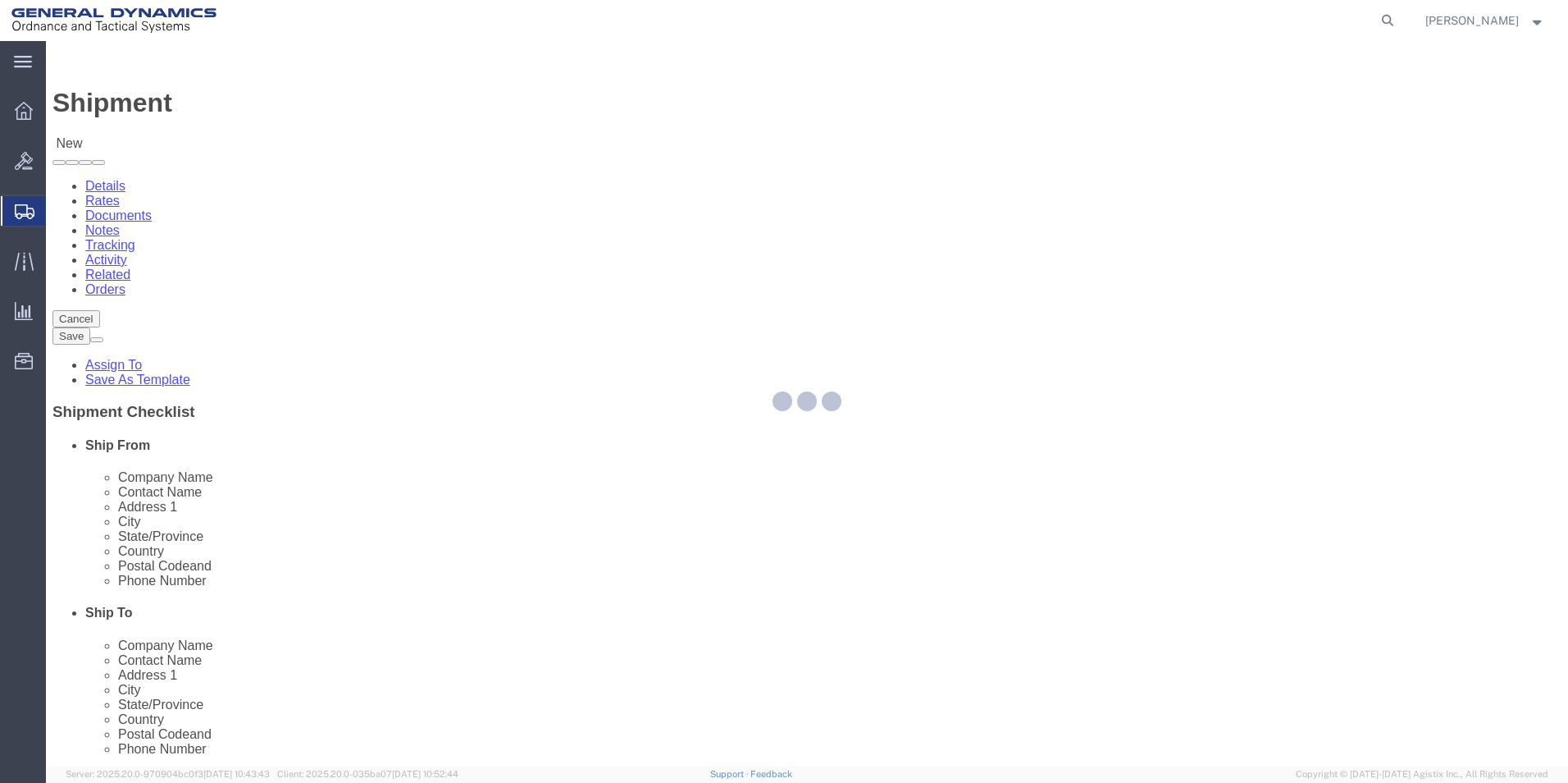
type input "36207"
type input "[PHONE_NUMBER]"
type input "[PERSON_NAME][EMAIL_ADDRESS][PERSON_NAME][DOMAIN_NAME]"
checkbox input "true"
select select "AL"
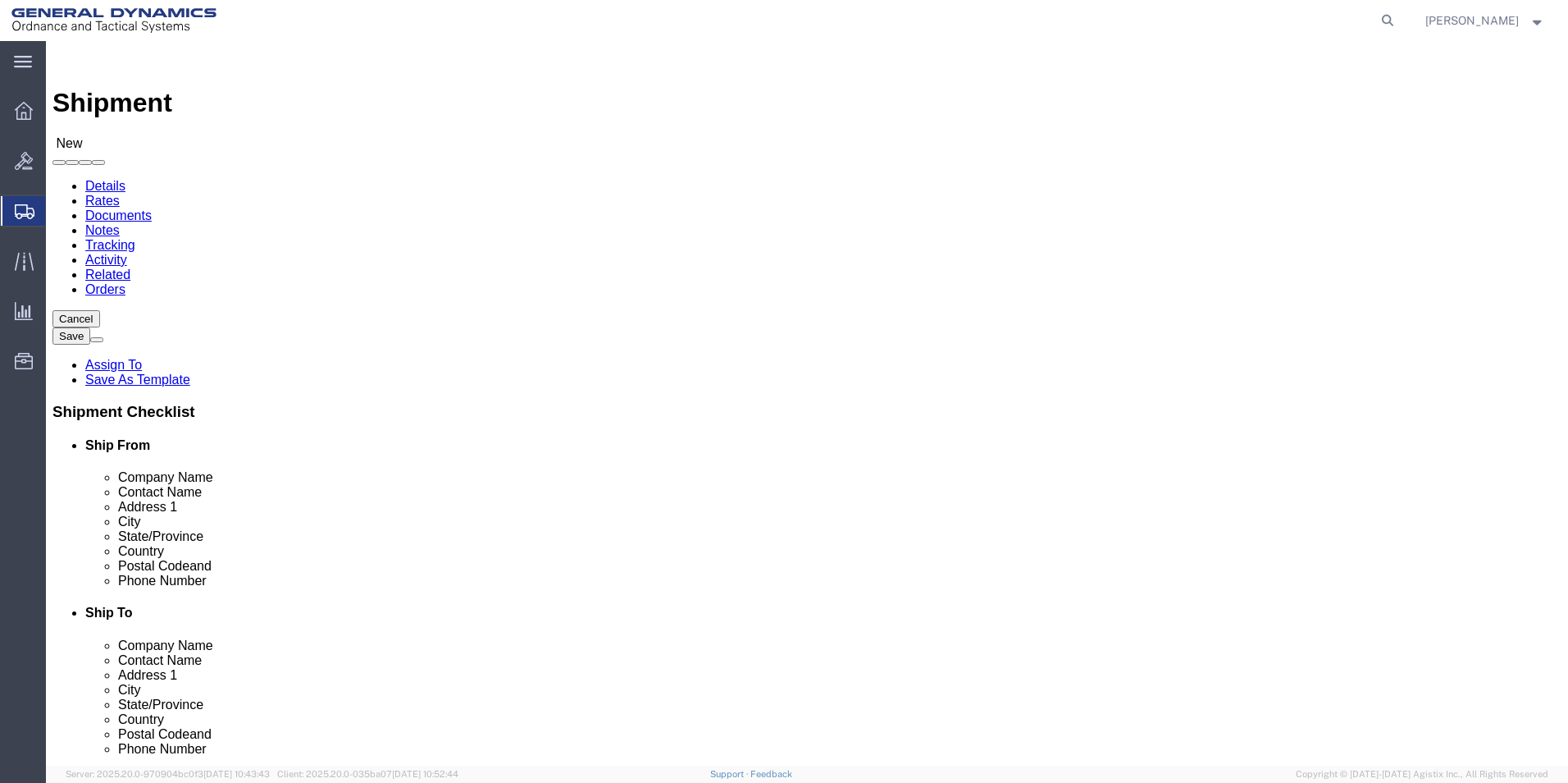
drag, startPoint x: 298, startPoint y: 340, endPoint x: 103, endPoint y: 332, distance: 195.2
click div "Contact Name [PERSON_NAME]"
type input "[PERSON_NAME]"
drag, startPoint x: 315, startPoint y: 586, endPoint x: 236, endPoint y: 587, distance: 79.0
click div "[PERSON_NAME][EMAIL_ADDRESS][PERSON_NAME][DOMAIN_NAME]"
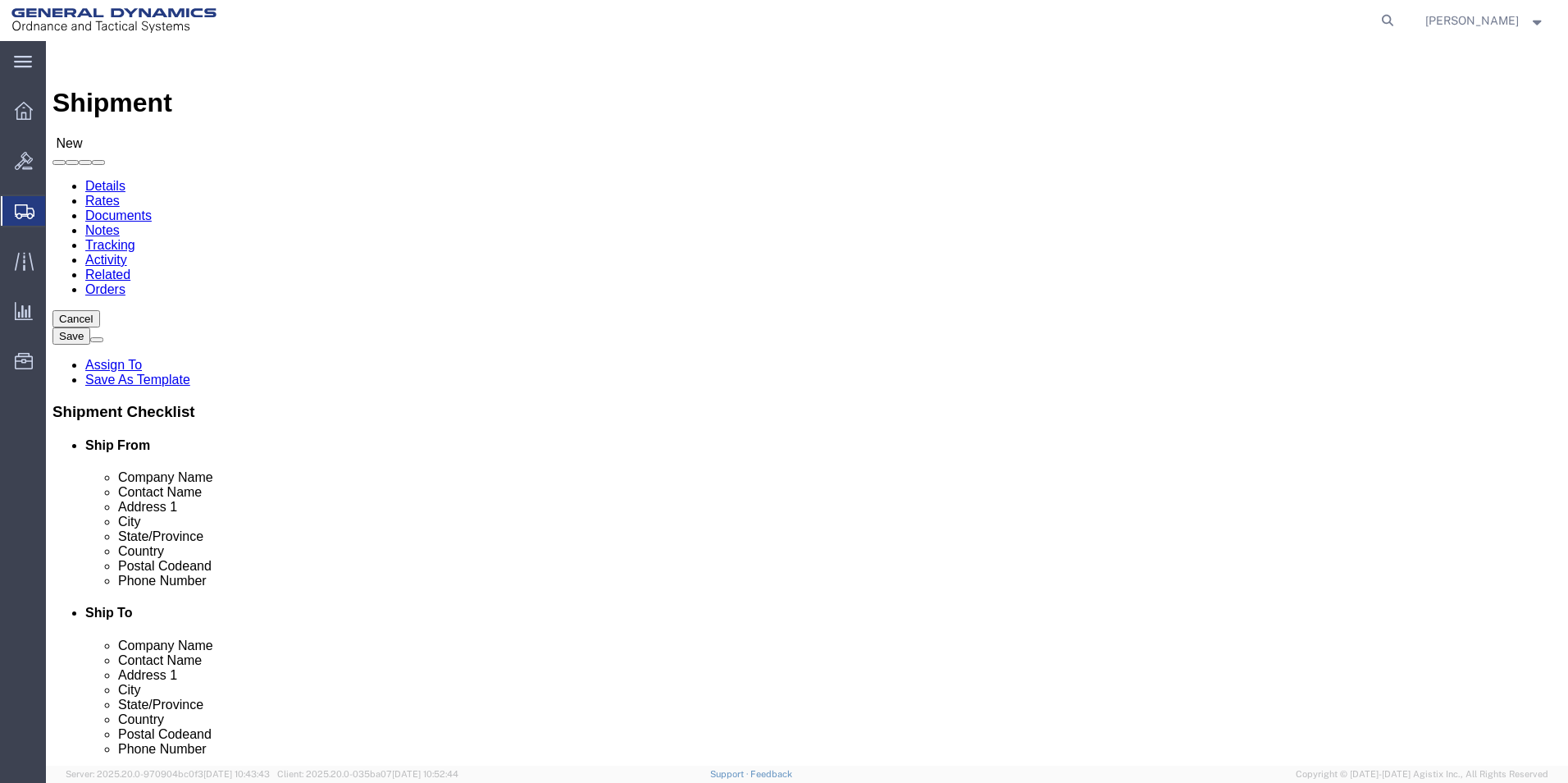
type input "[PERSON_NAME][EMAIL_ADDRESS][PERSON_NAME][DOMAIN_NAME]"
click input "text"
type input "Vacuum Instrument Corp."
click input "text"
type input "Calibration"
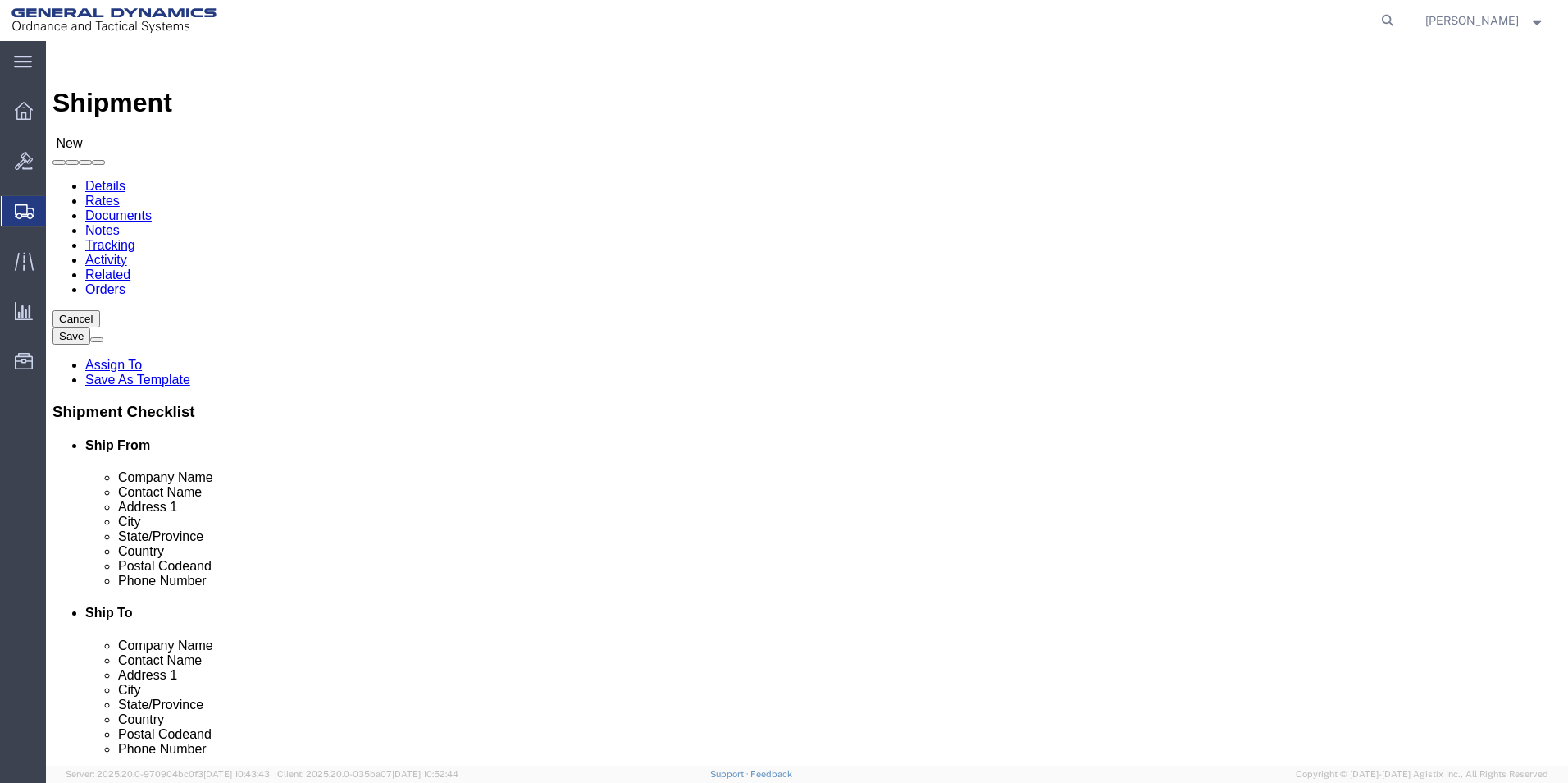
click input "Vacuum Instrument Corp."
click input "text"
type input "r"
type input "RONKONOMA"
select select
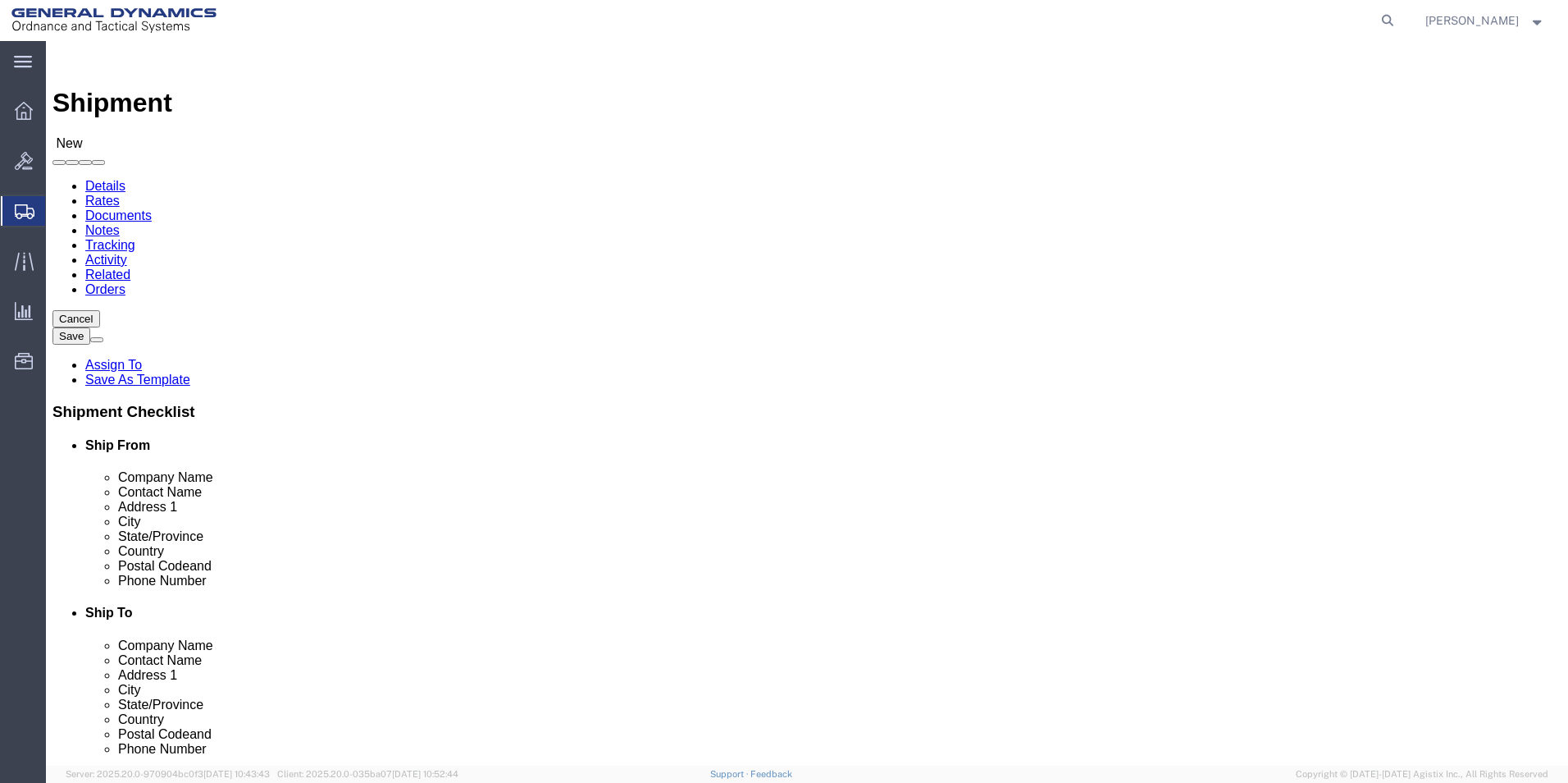
click input "text"
type input "2101 NINTH AVE"
click input "text"
type input "RONKONOMA"
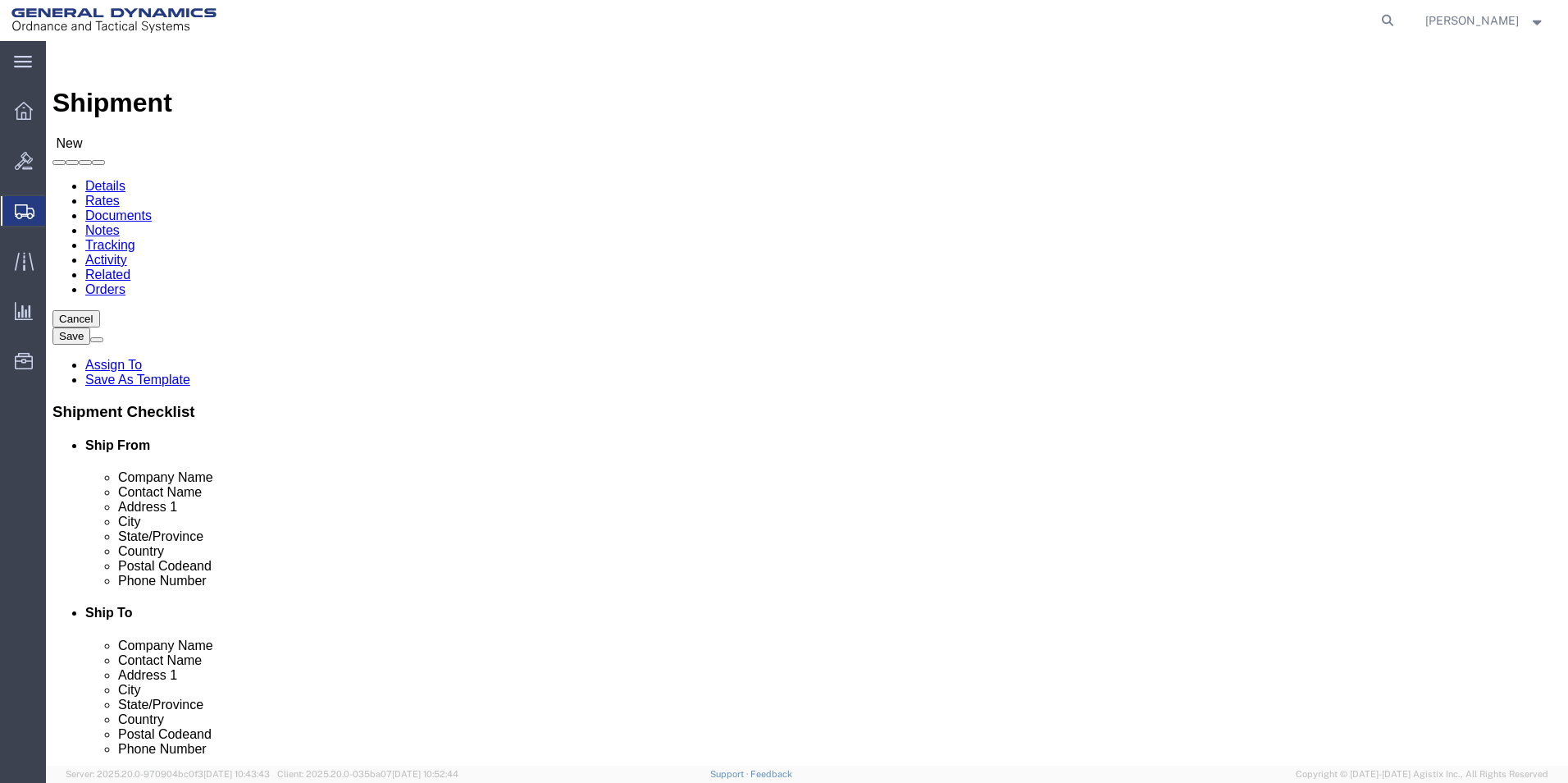
scroll to position [413, 0]
select select
select select "NY"
click input "Postal Code"
type input "11779"
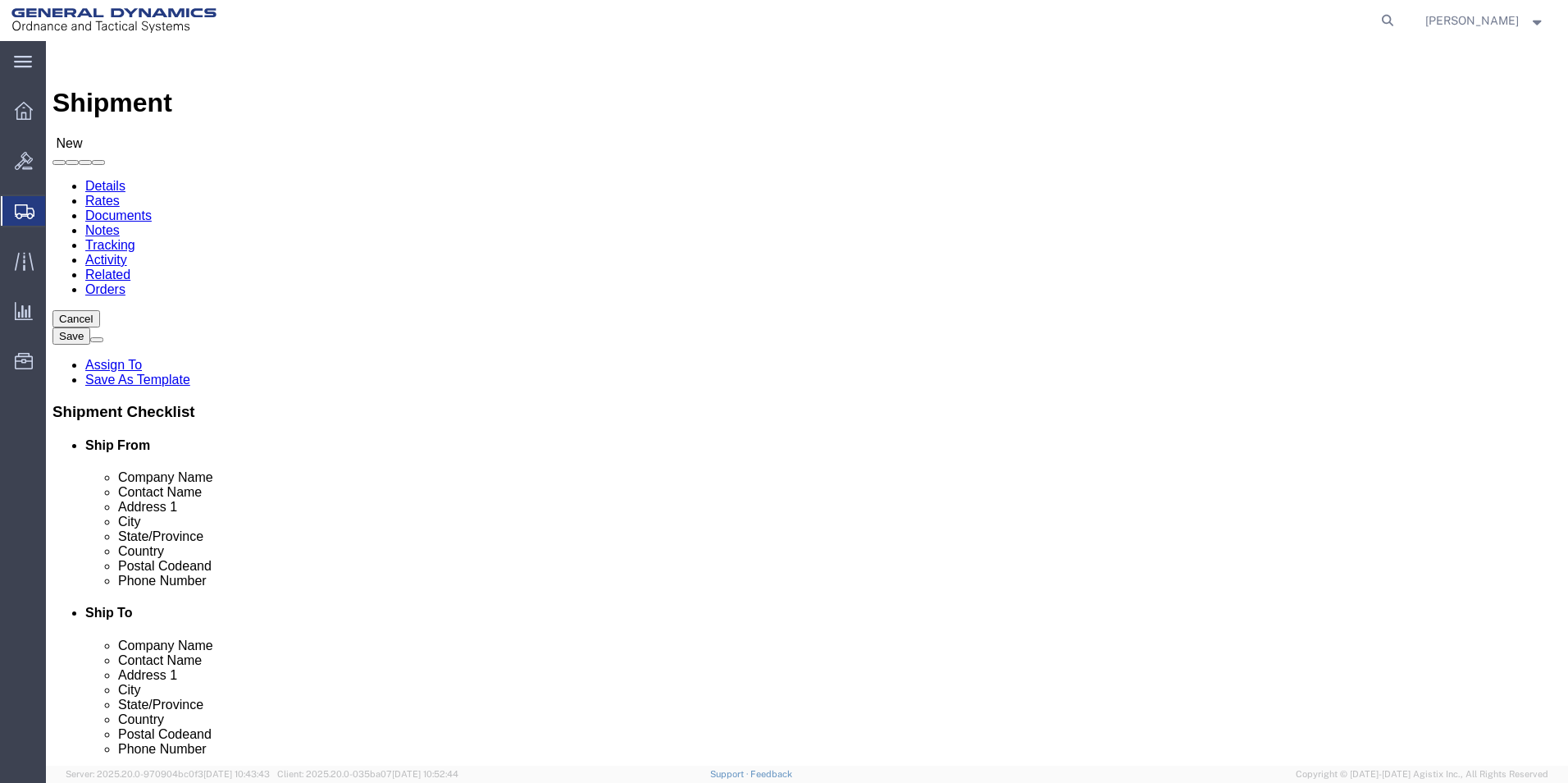
select select
click input "text"
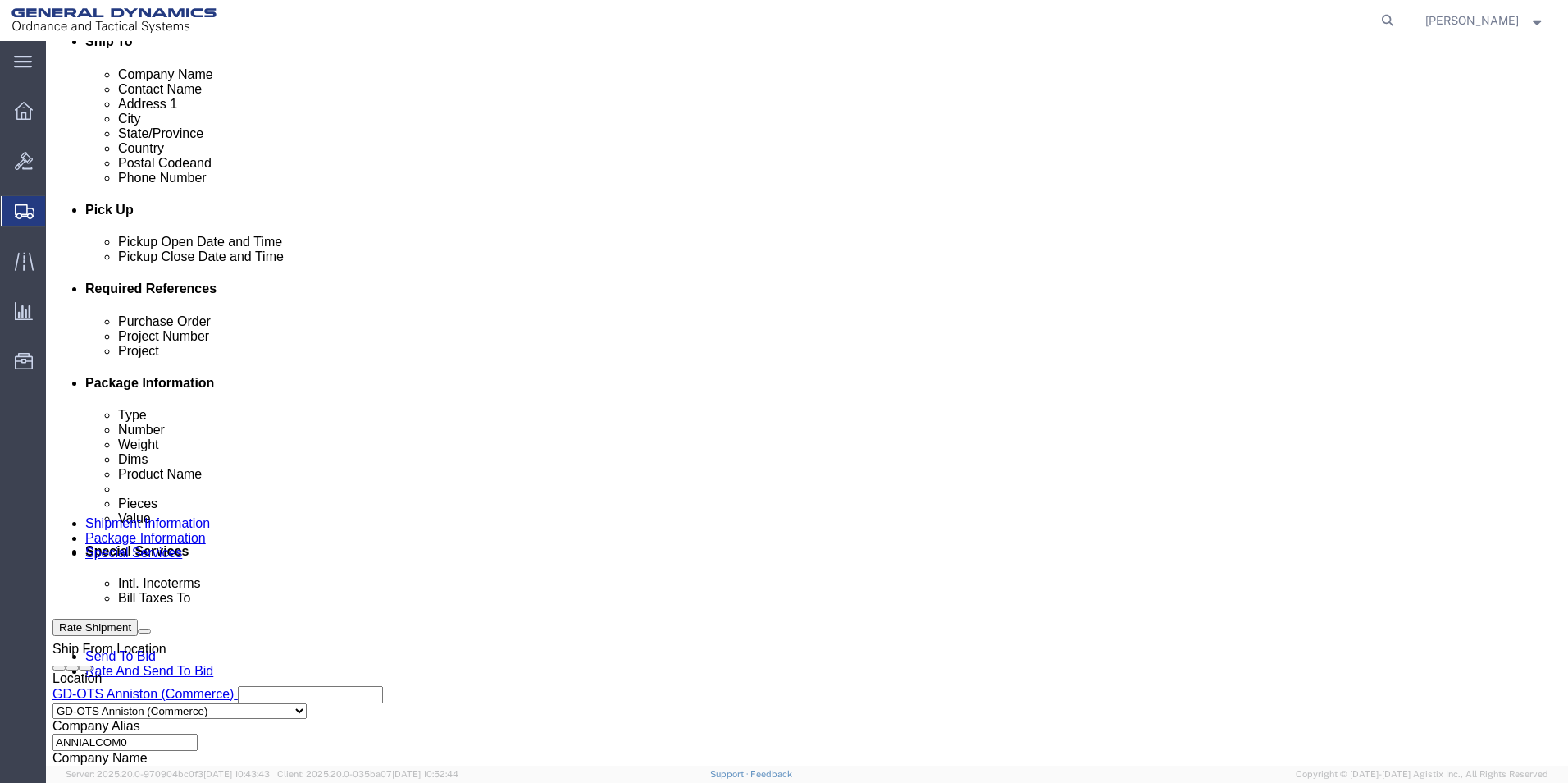
scroll to position [574, 0]
type input "[PHONE_NUMBER]"
click input "text"
type input "121816"
click input "text"
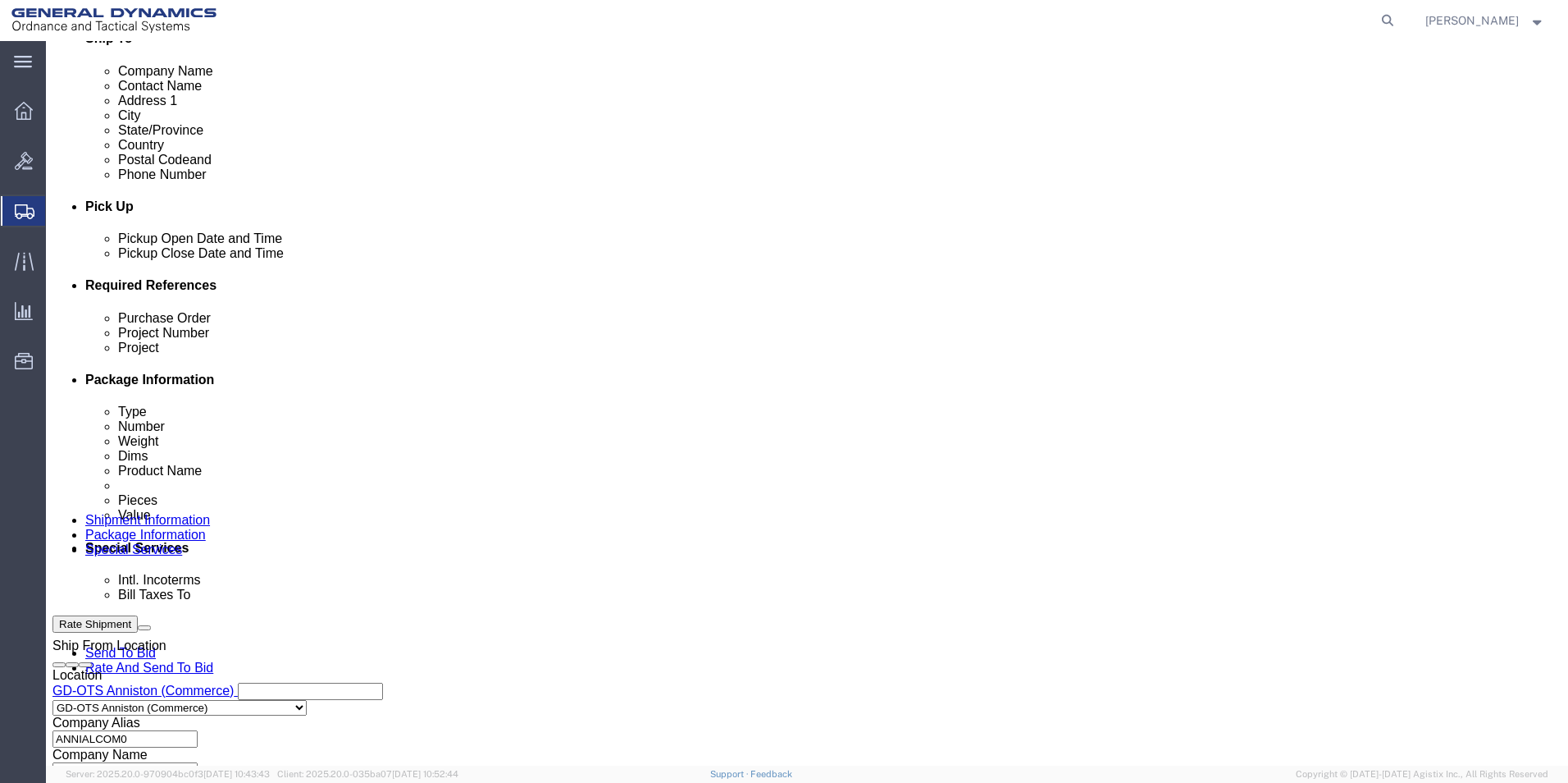
click input "text"
type input "N/A"
click input "text"
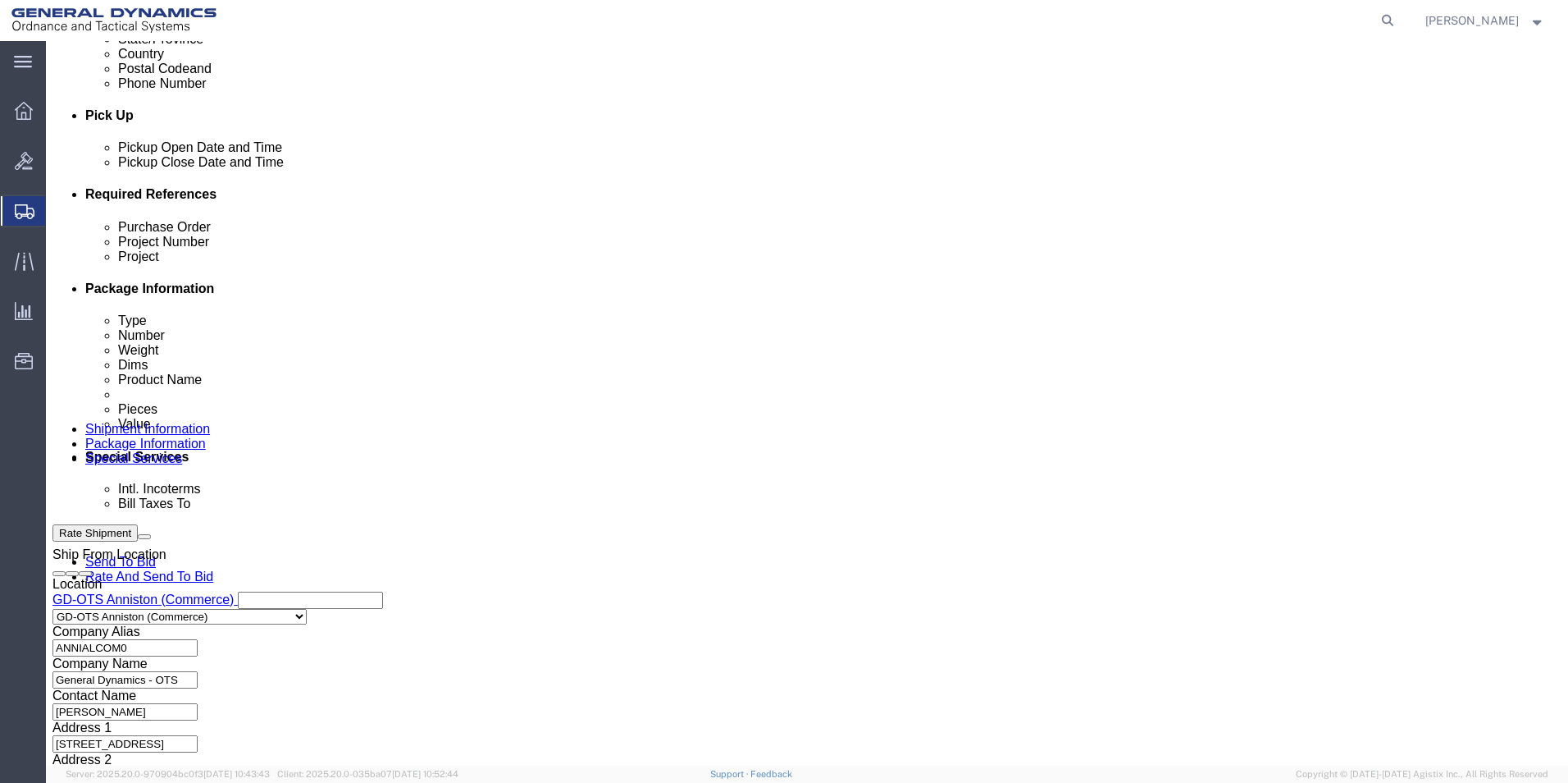
scroll to position [684, 0]
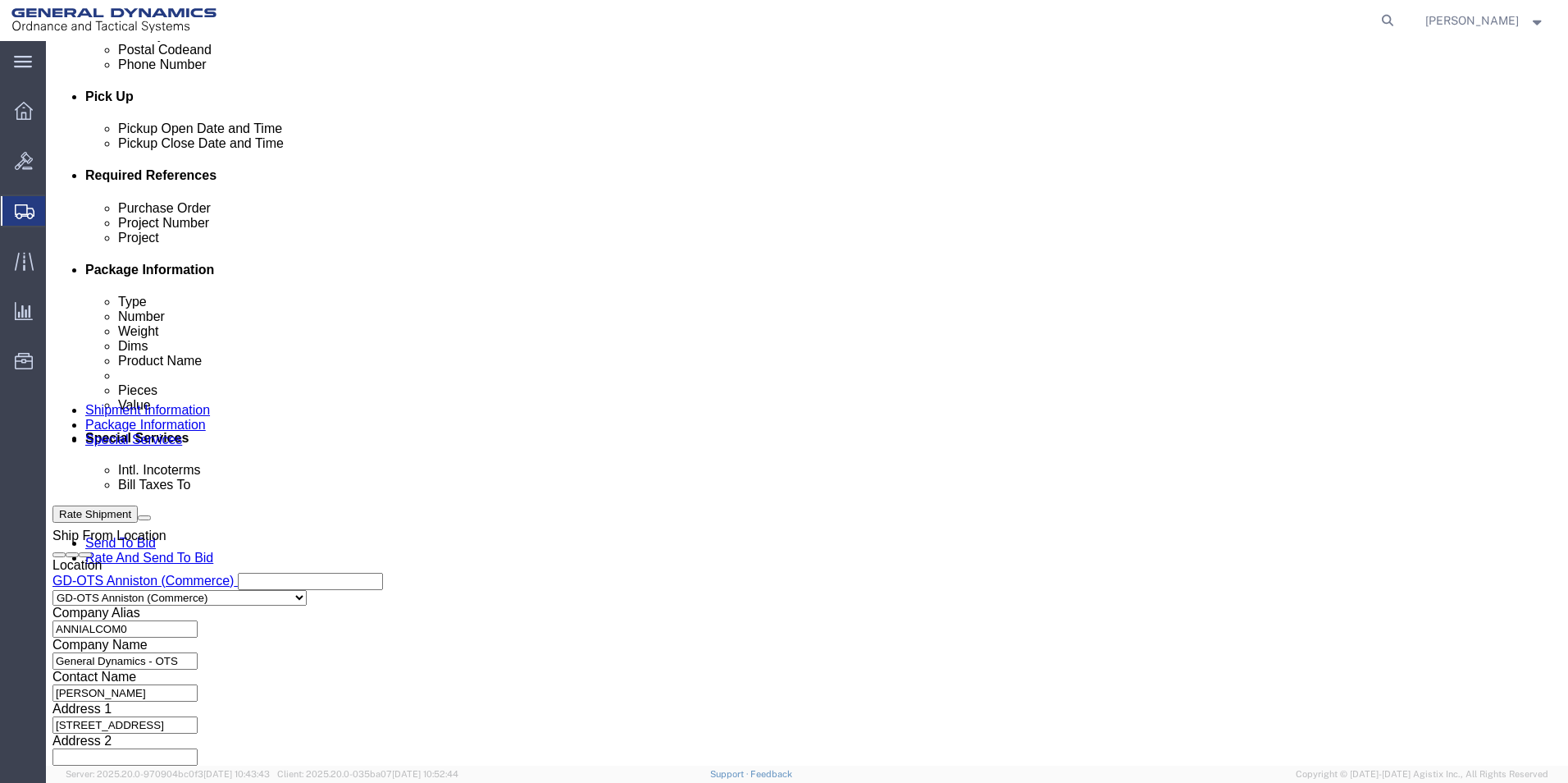
type input "CALIBRATION"
click button "Continue"
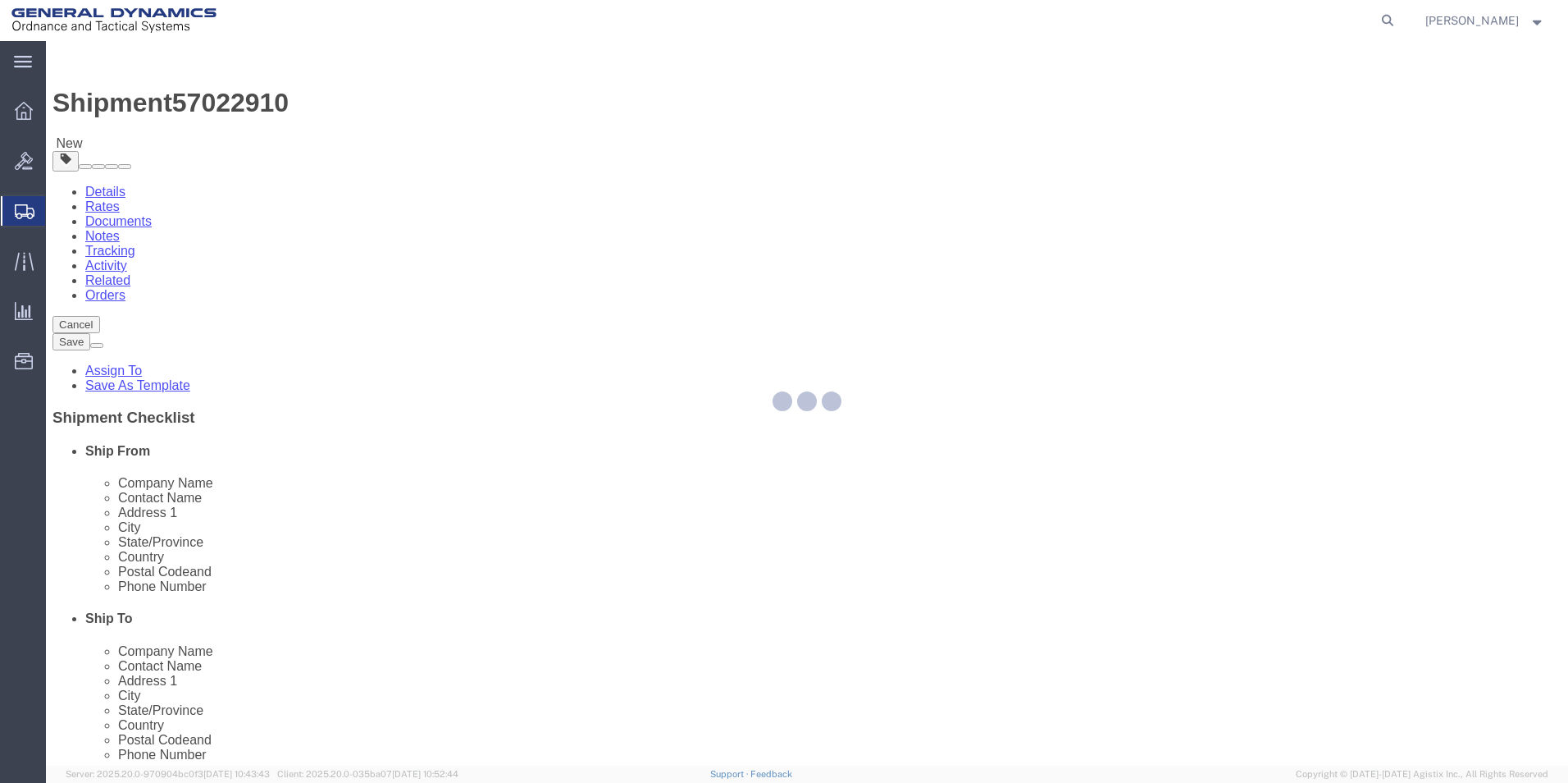
select select "CBOX"
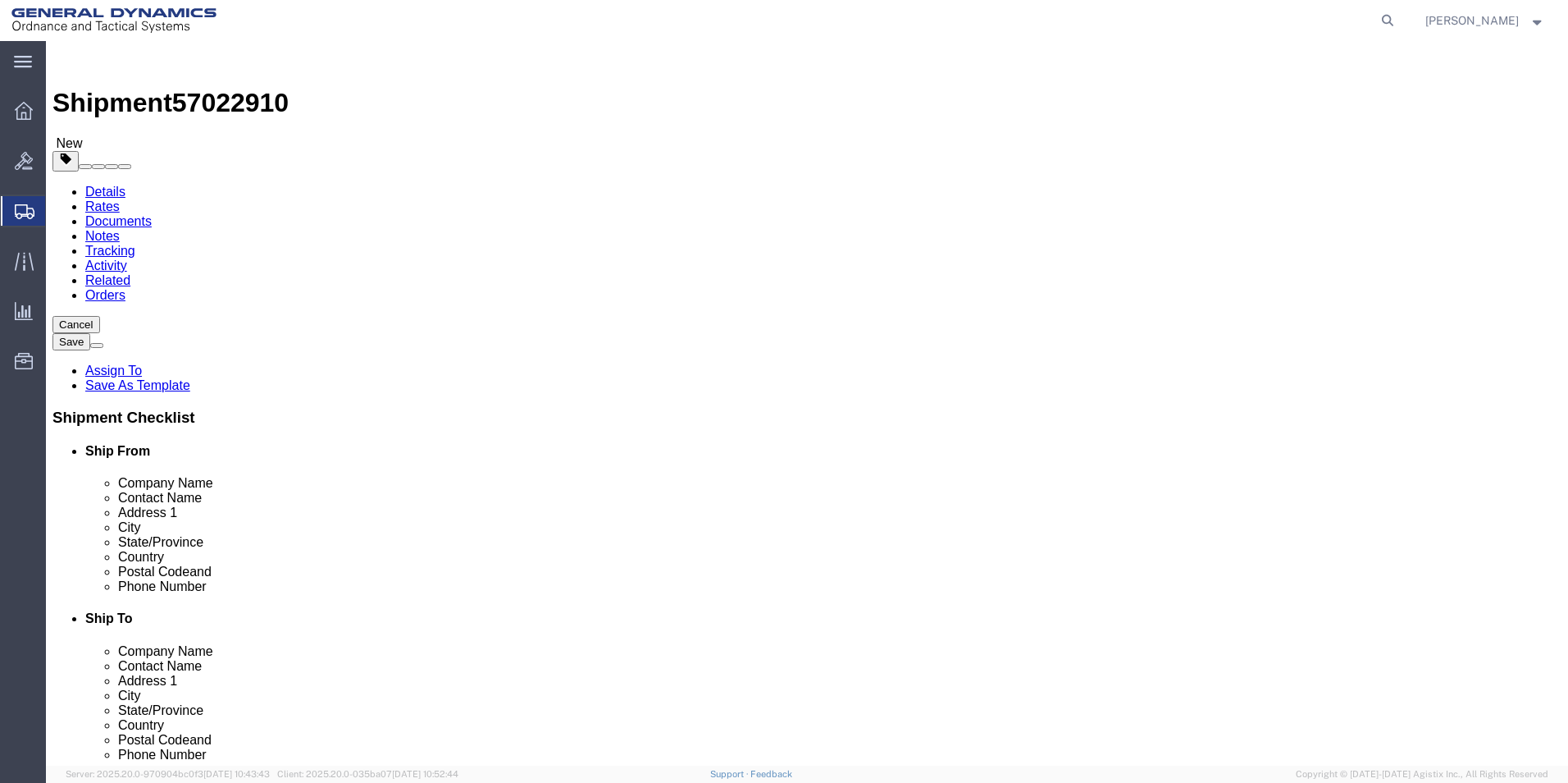
click input "text"
type input "15"
drag, startPoint x: 233, startPoint y: 380, endPoint x: 210, endPoint y: 380, distance: 23.0
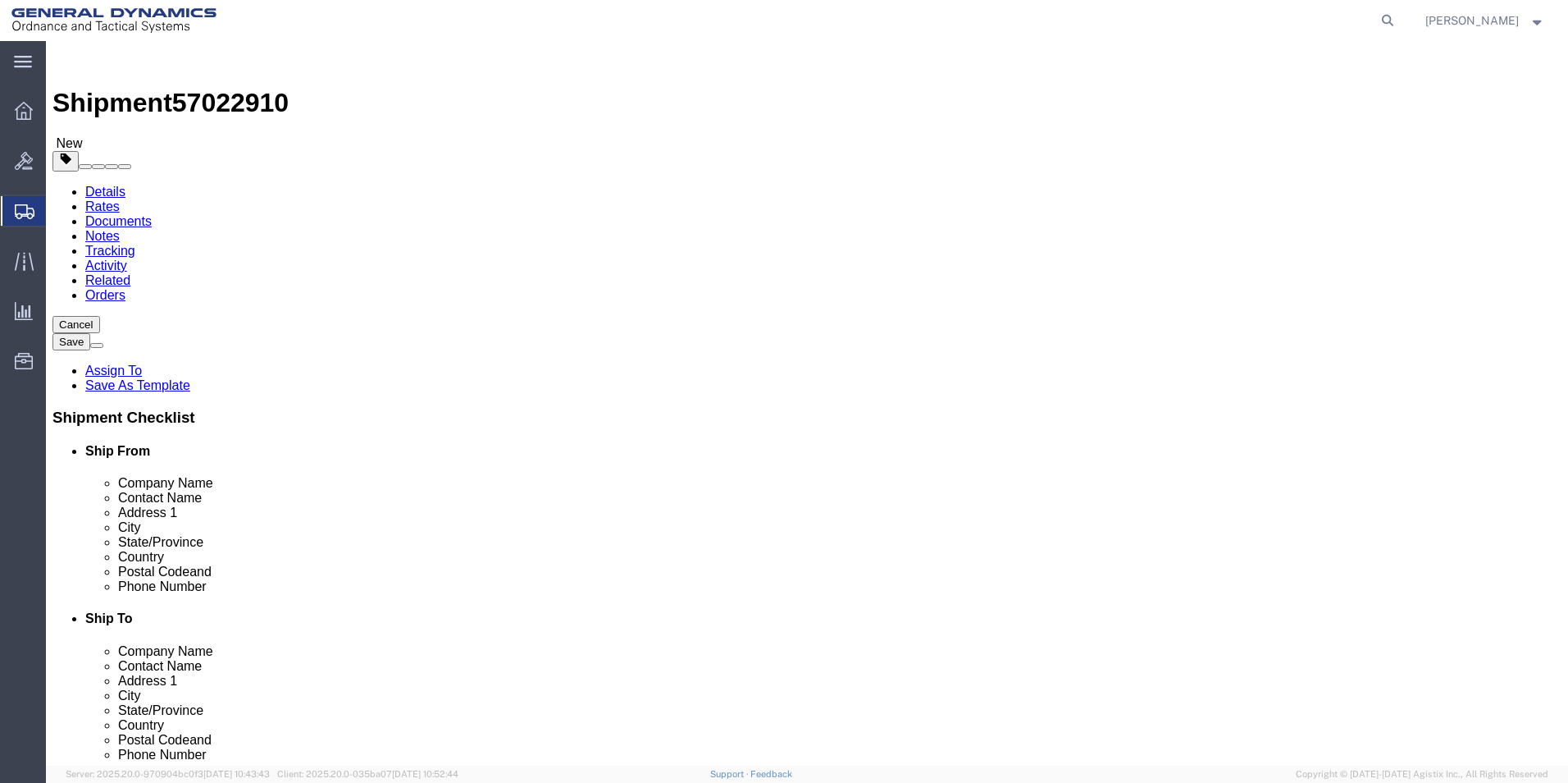
click div "0.00 Select kgs lbs"
type input "5.00"
click link "Add Content"
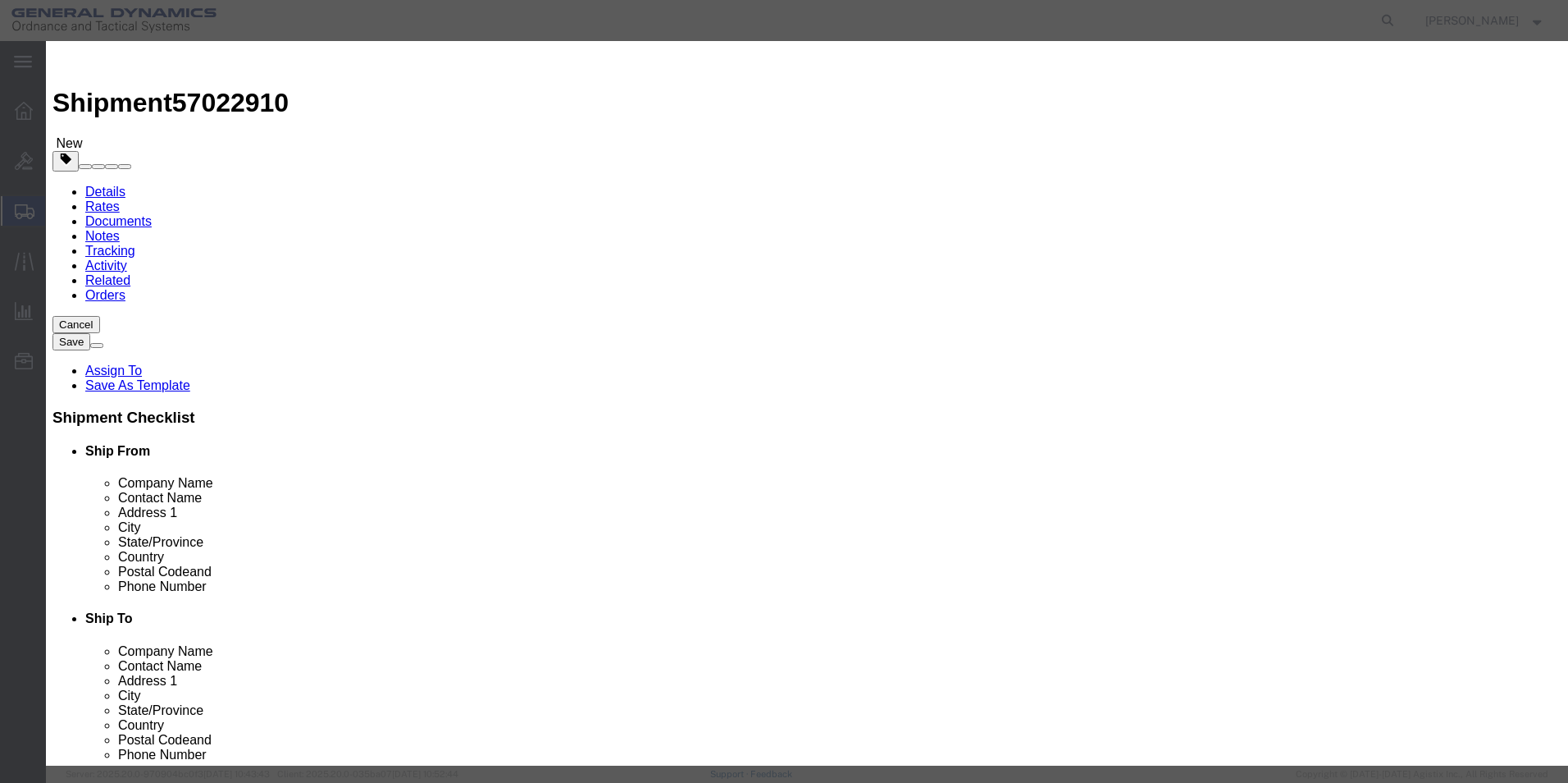
click input "text"
type input "R"
click input "CALIBRATION"
click div "Product Name CALIBRATION CALIBRATION Name: CALIBRATION Sku: 0612-7116UA Model: …"
click input "CALIBRATION"
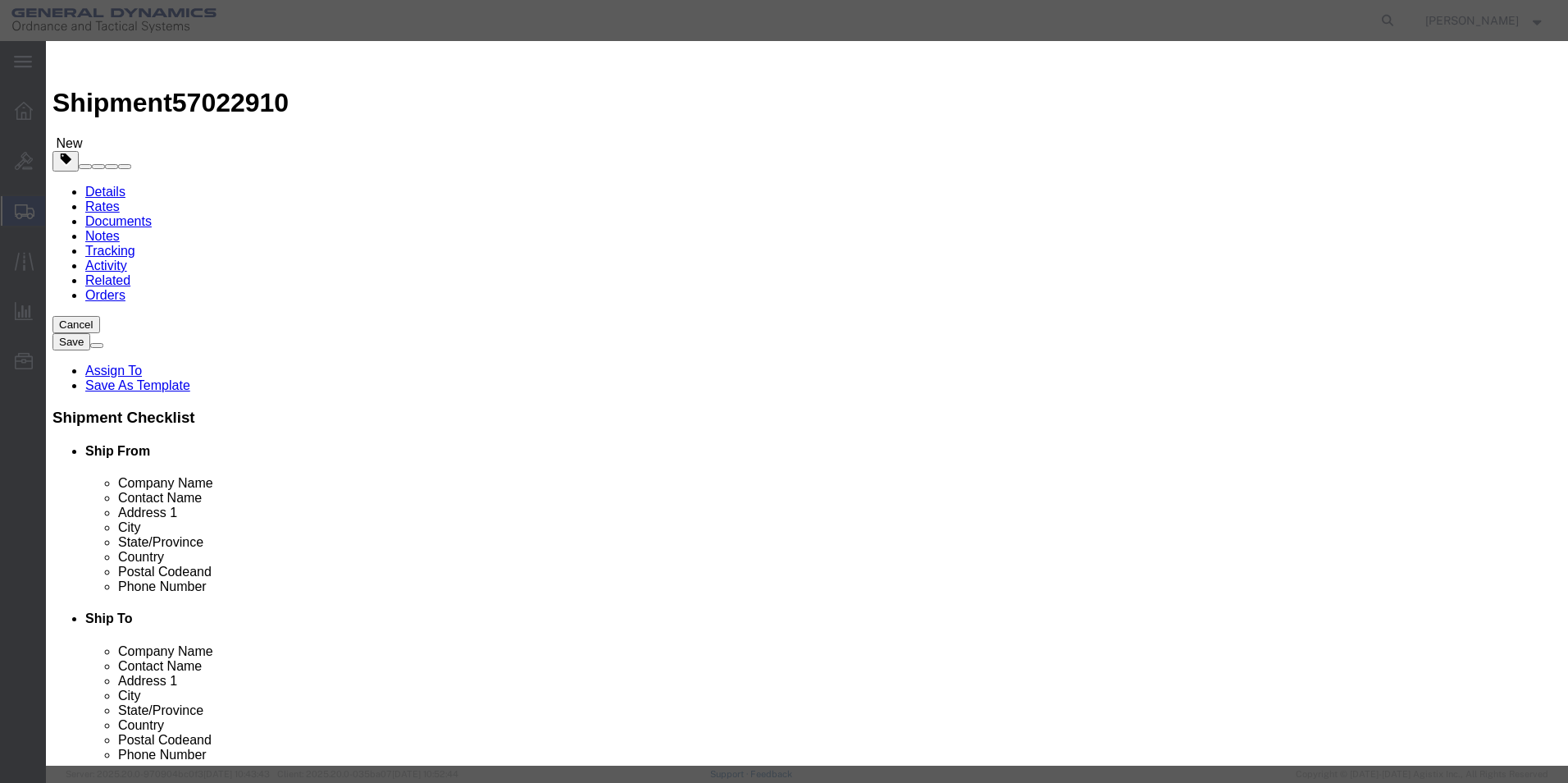
scroll to position [0, 5]
type input "CALIBRATION / VACUUM LEAK/ RAY LOCKRIDGE"
click input "0"
type input "1"
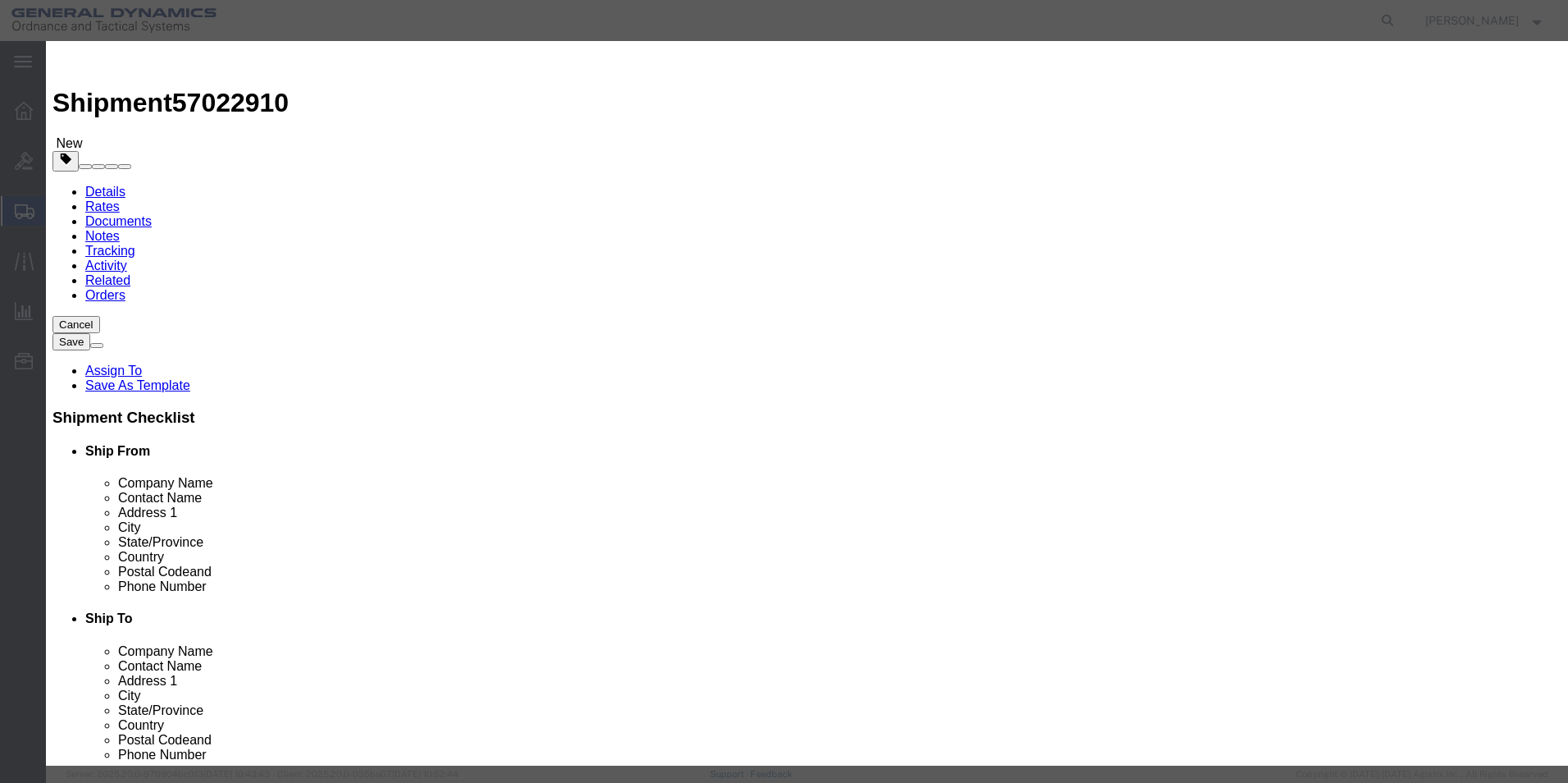
click input "text"
type input "1"
click button "Save & Close"
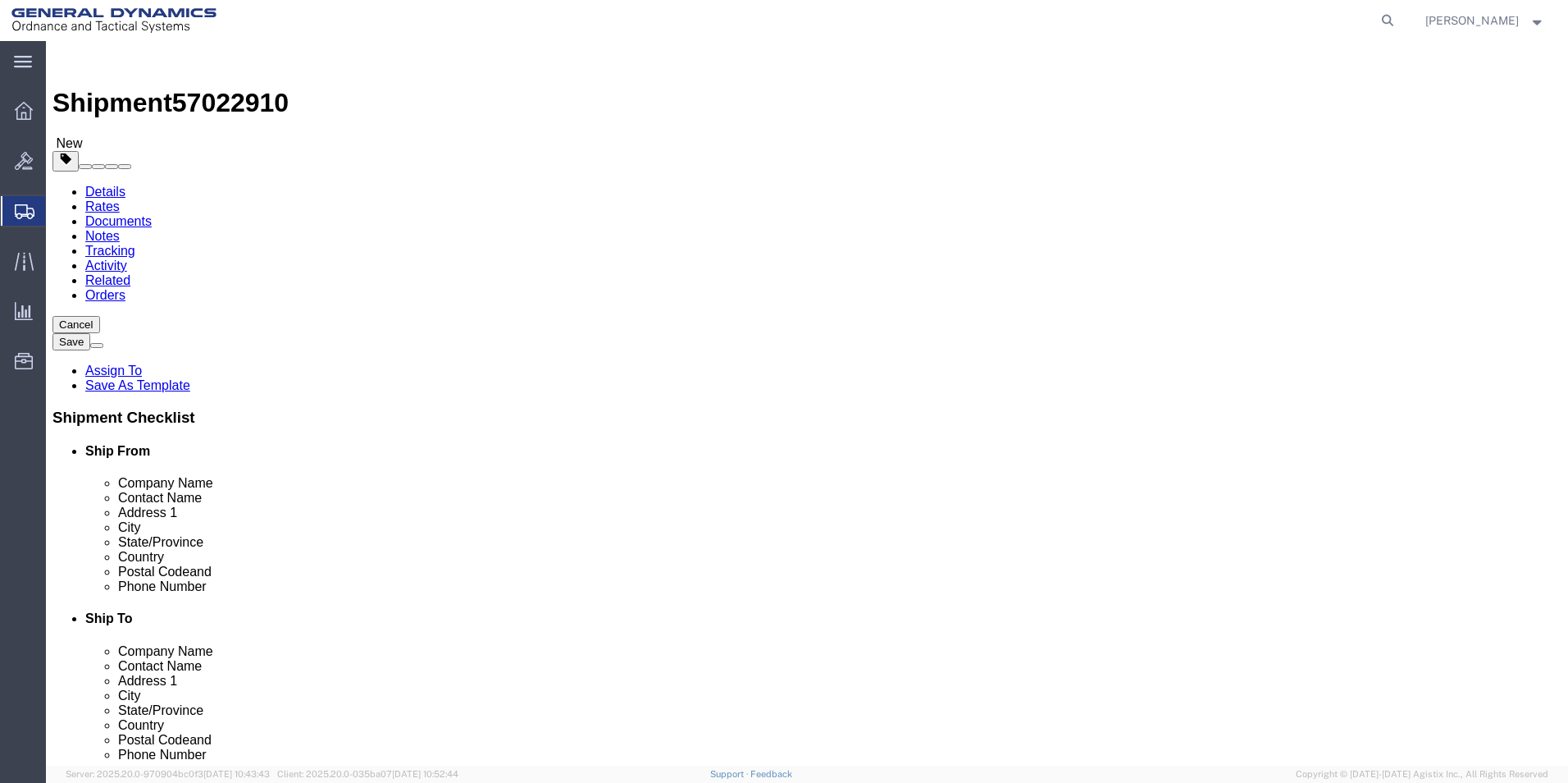
click button "Continue"
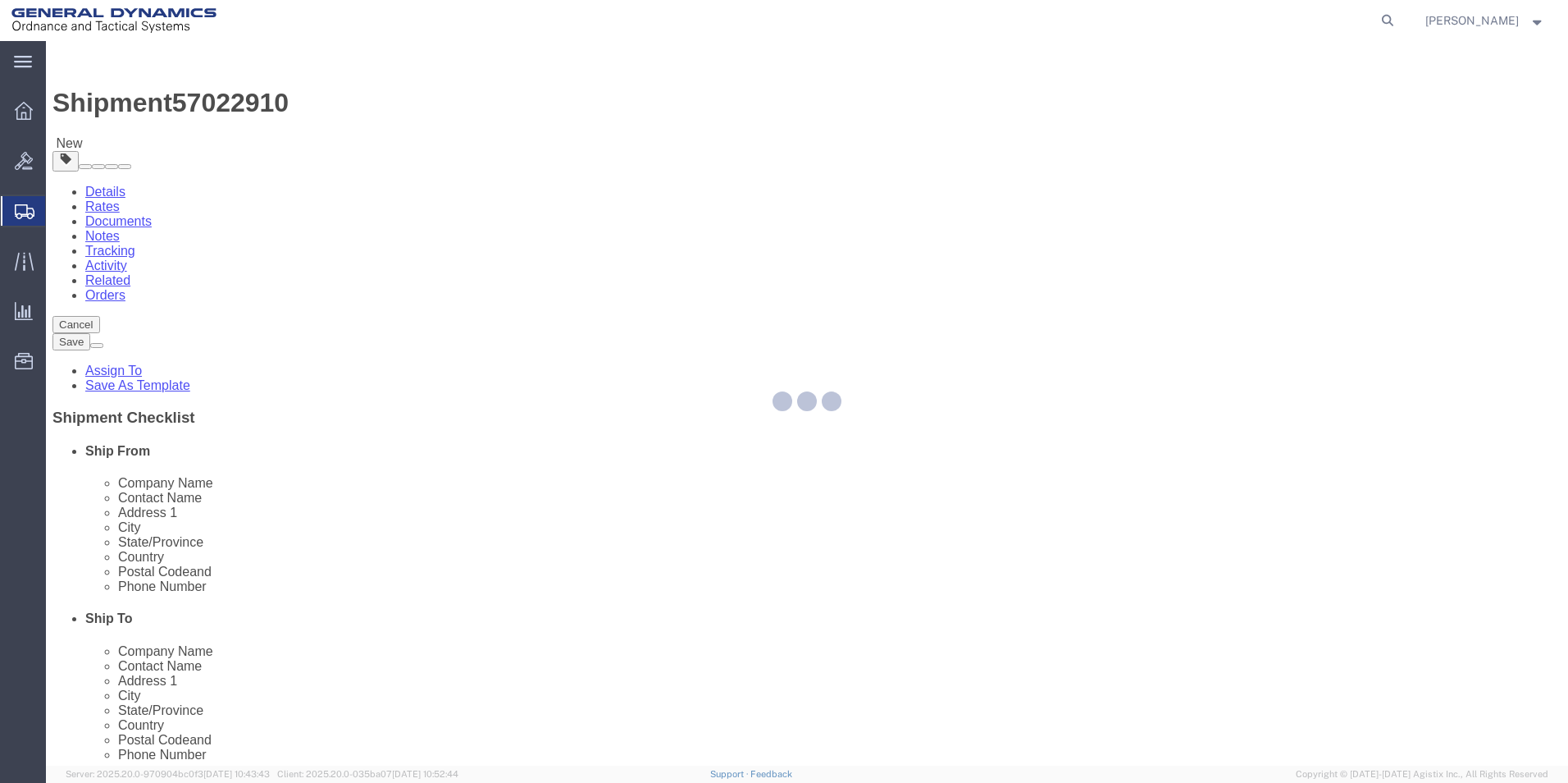
select select
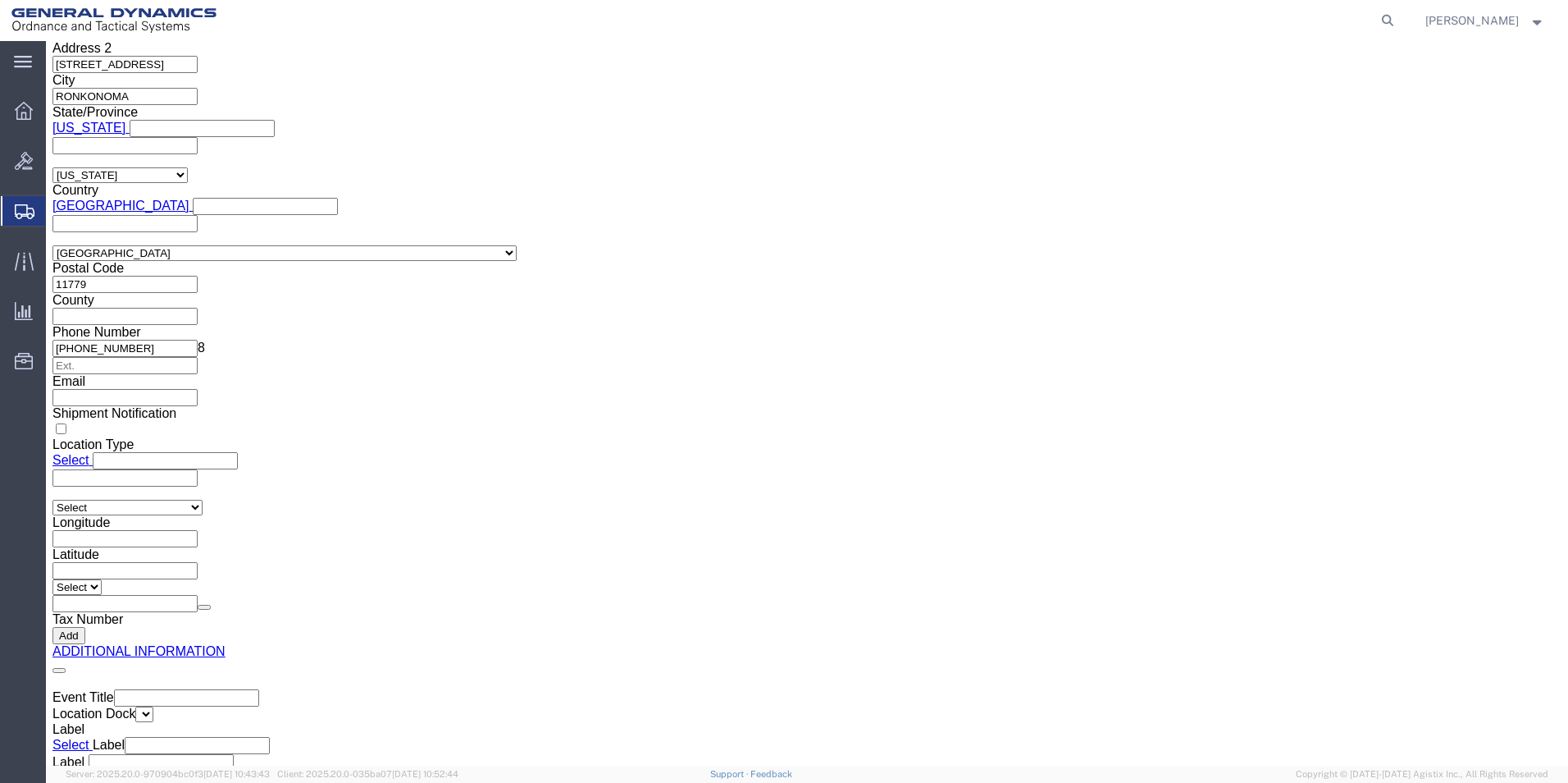
scroll to position [2500, 0]
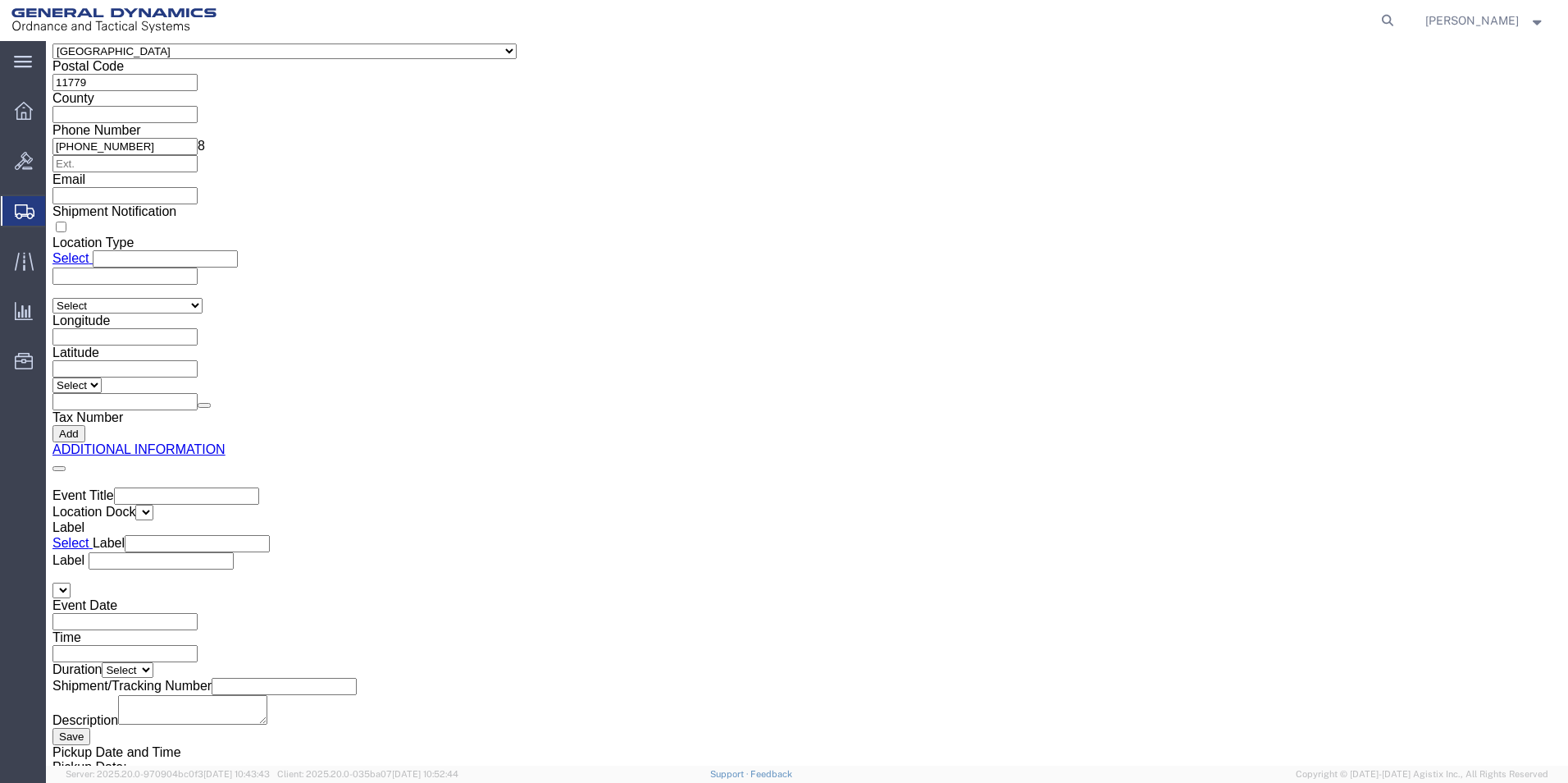
click button "Rate Shipment"
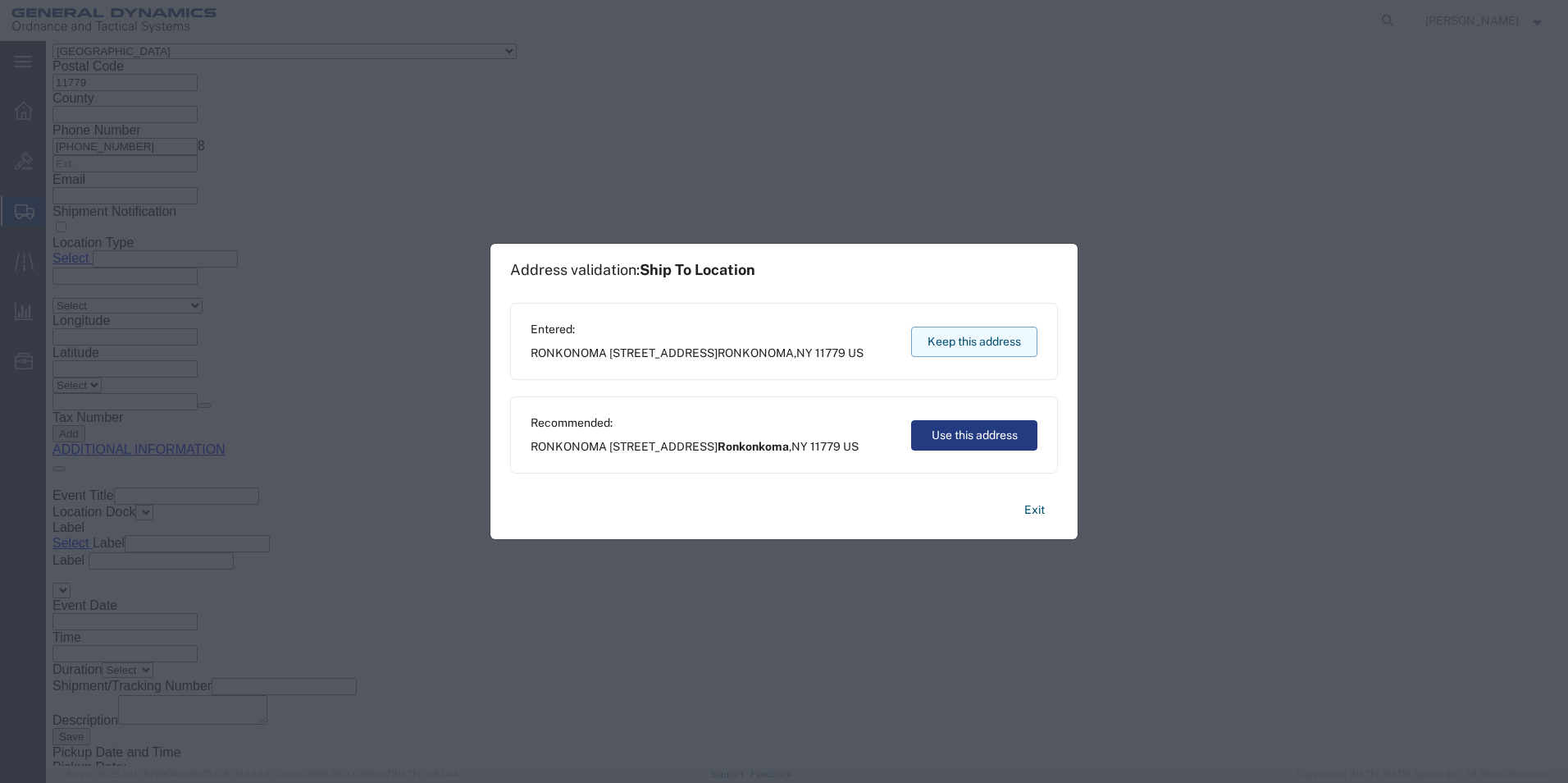
click at [970, 345] on button "Keep this address" at bounding box center [974, 342] width 126 height 30
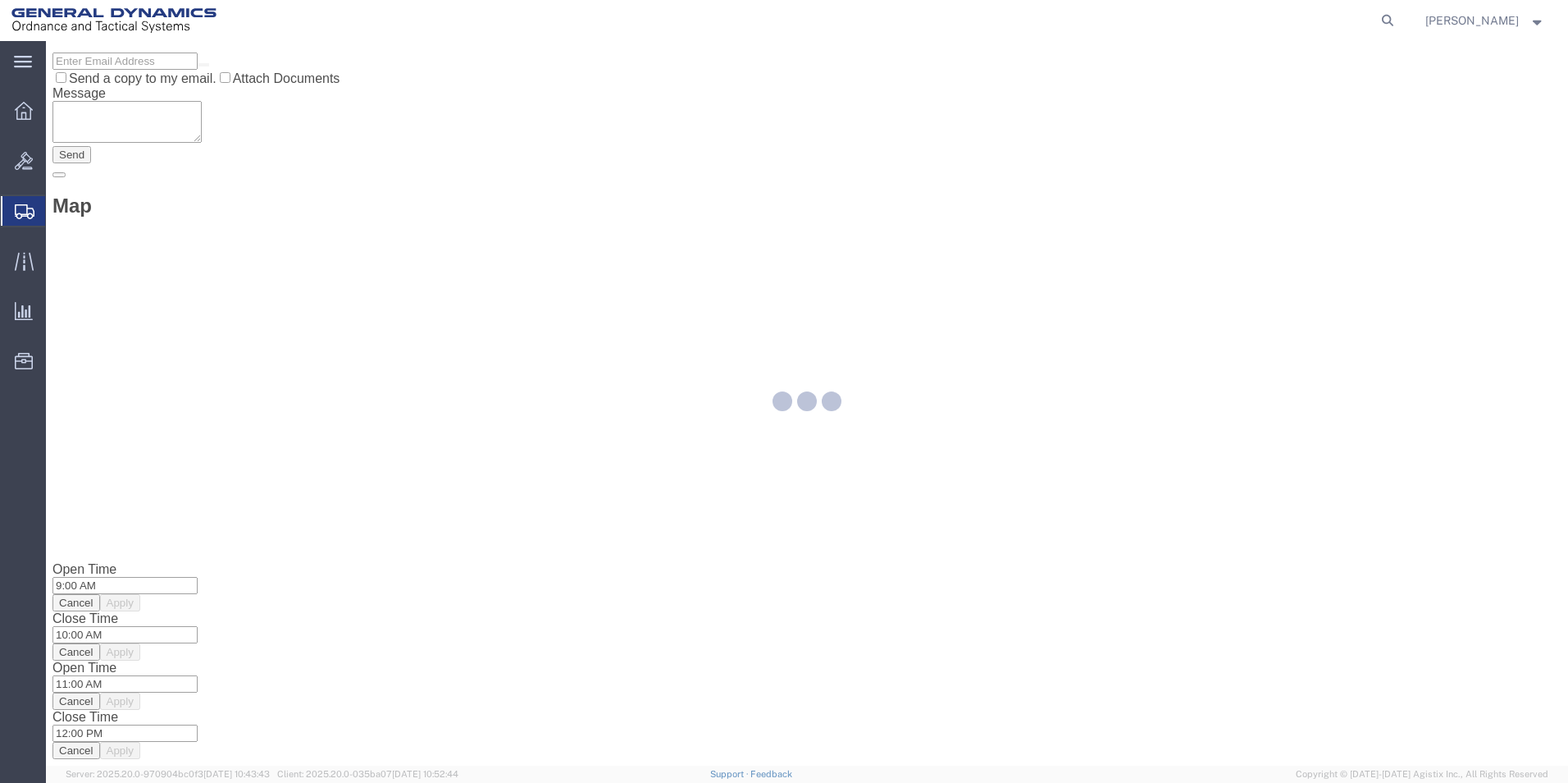
scroll to position [0, 0]
